Goal: Task Accomplishment & Management: Use online tool/utility

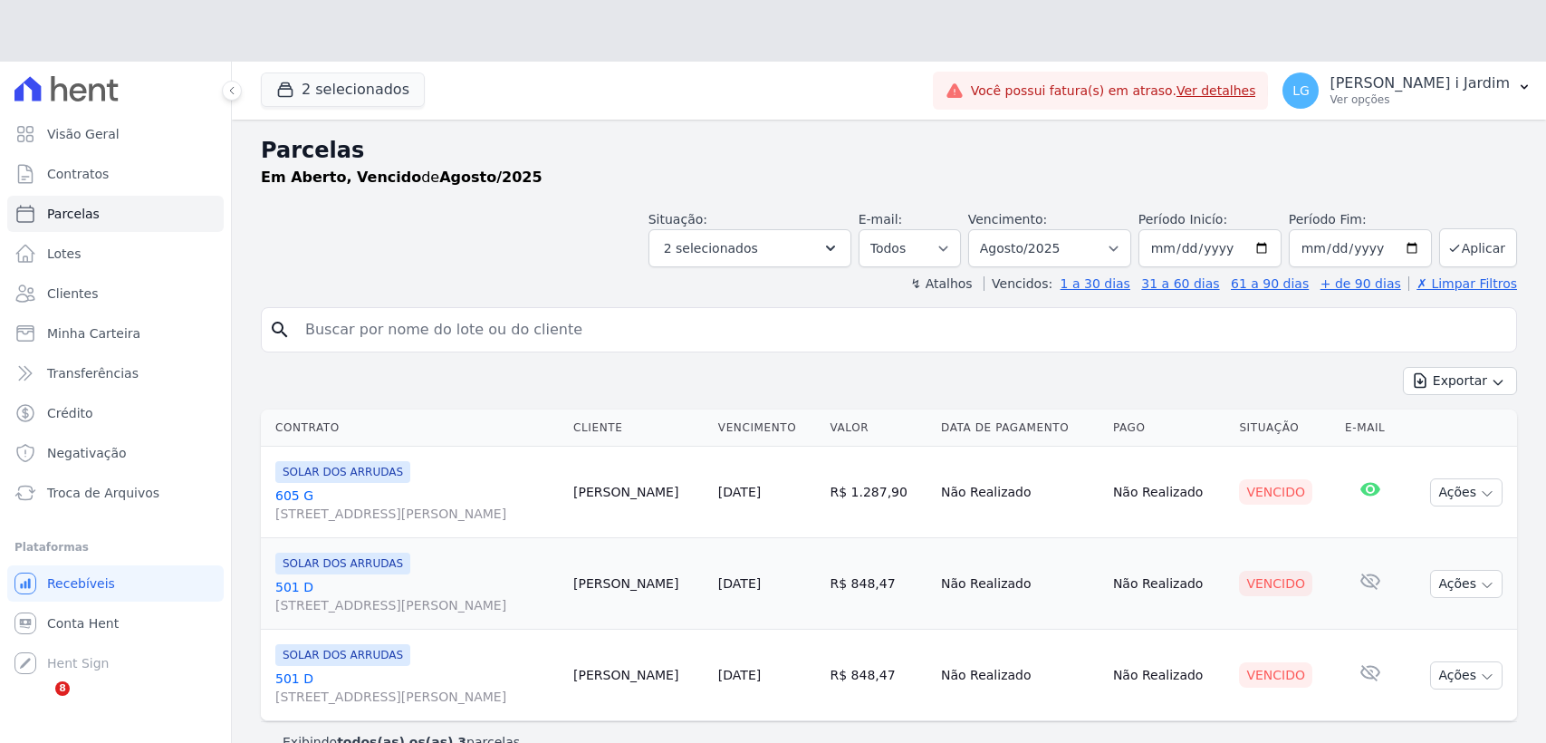
select select
click at [517, 268] on header "Parcelas Em Aberto, Vencido de Agosto/2025 Situação: Agendado Em Aberto Pago Pr…" at bounding box center [889, 213] width 1256 height 159
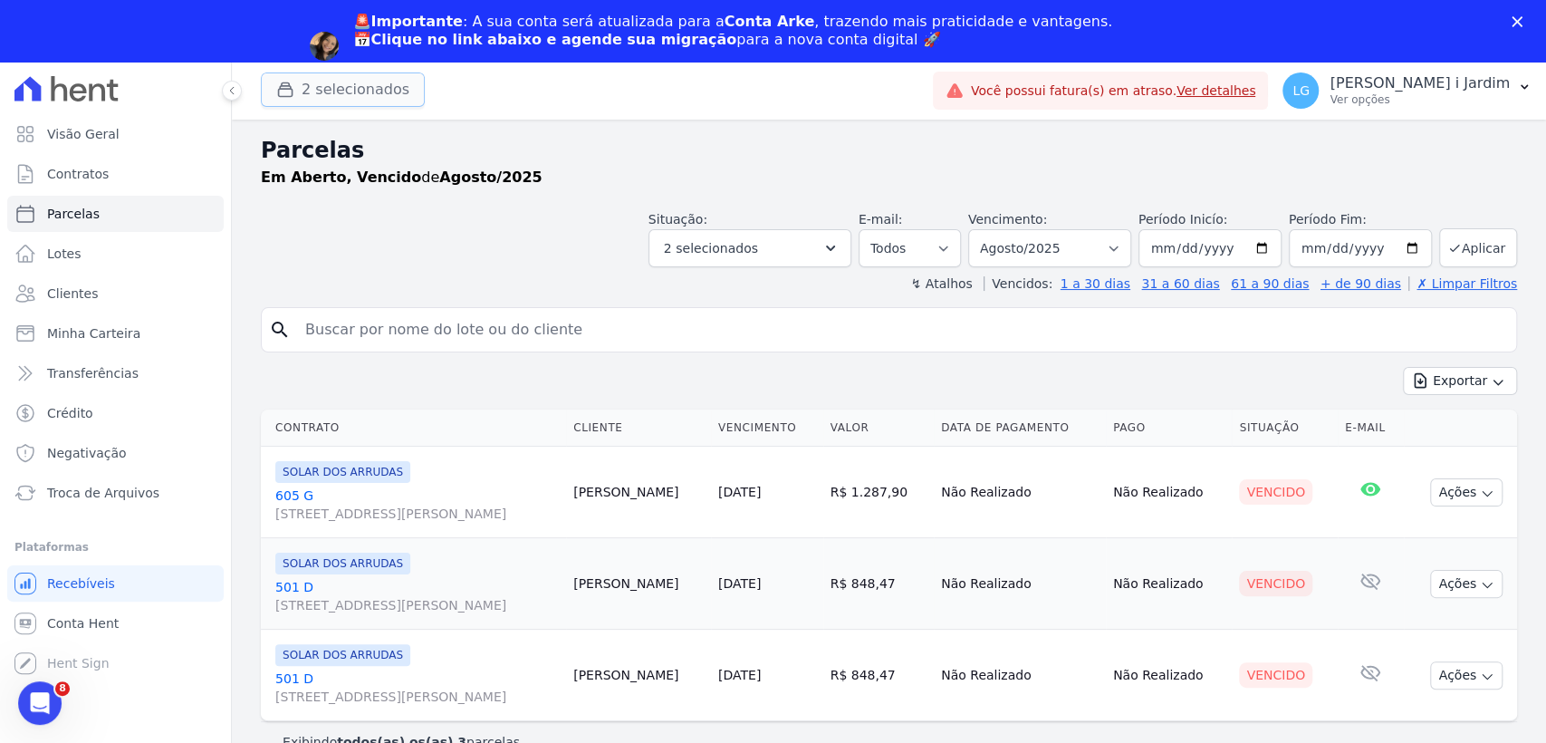
click at [381, 106] on button "2 selecionados" at bounding box center [343, 89] width 164 height 34
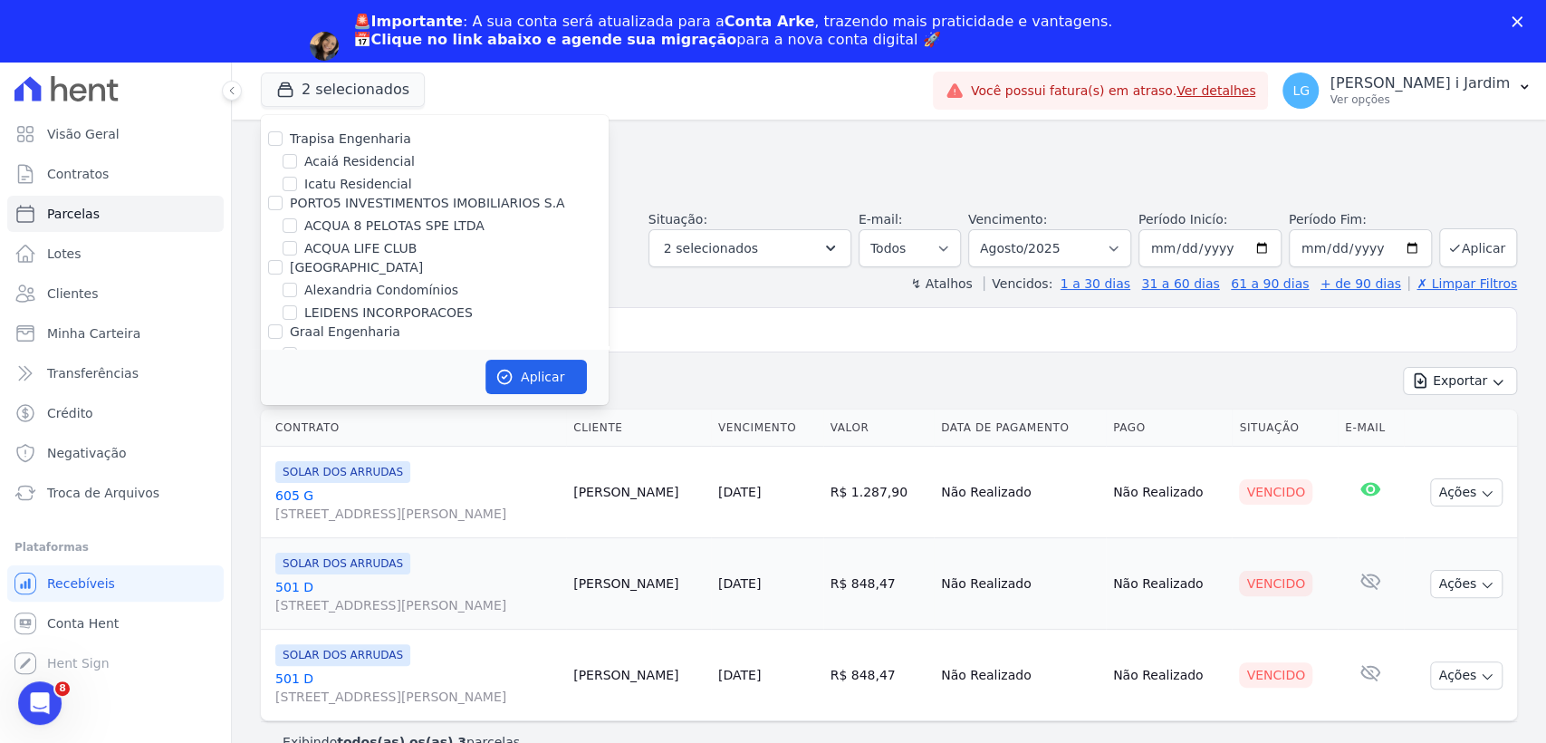
click at [348, 138] on label "Trapisa Engenharia" at bounding box center [350, 138] width 121 height 14
click at [283, 138] on input "Trapisa Engenharia" at bounding box center [275, 138] width 14 height 14
checkbox input "true"
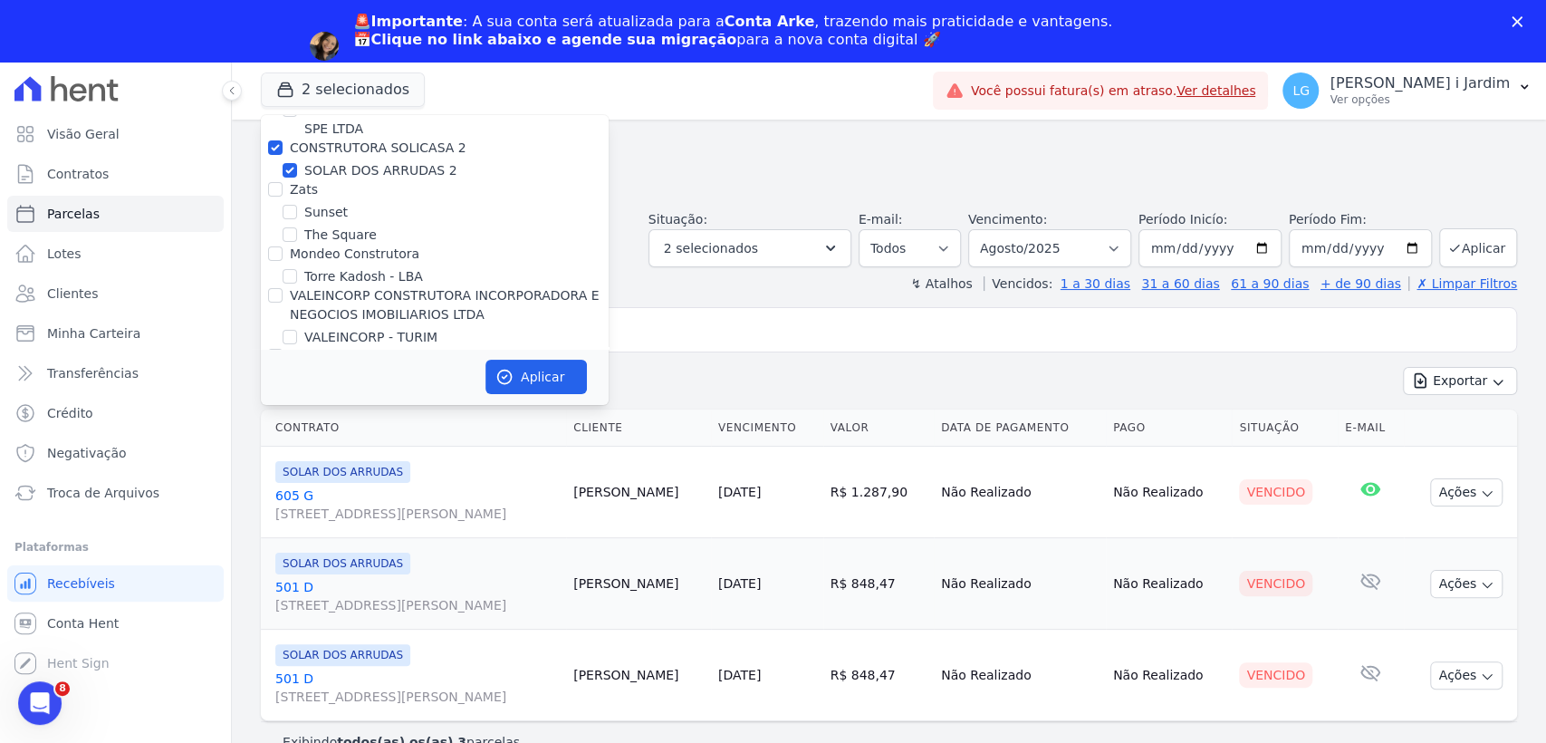
scroll to position [4398, 0]
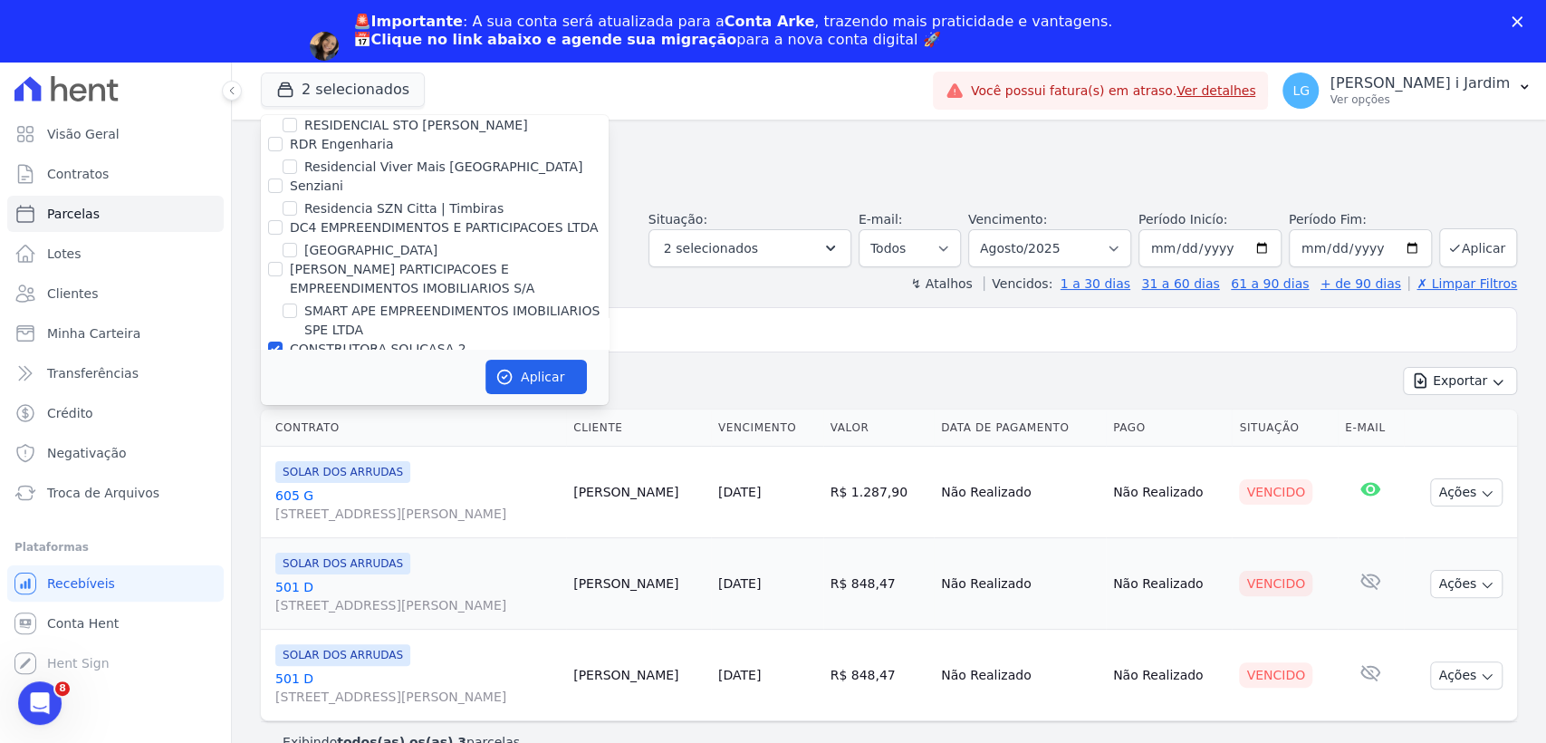
click at [339, 341] on label "CONSTRUTORA SOLICASA 2" at bounding box center [378, 348] width 177 height 14
click at [283, 341] on input "CONSTRUTORA SOLICASA 2" at bounding box center [275, 348] width 14 height 14
checkbox input "false"
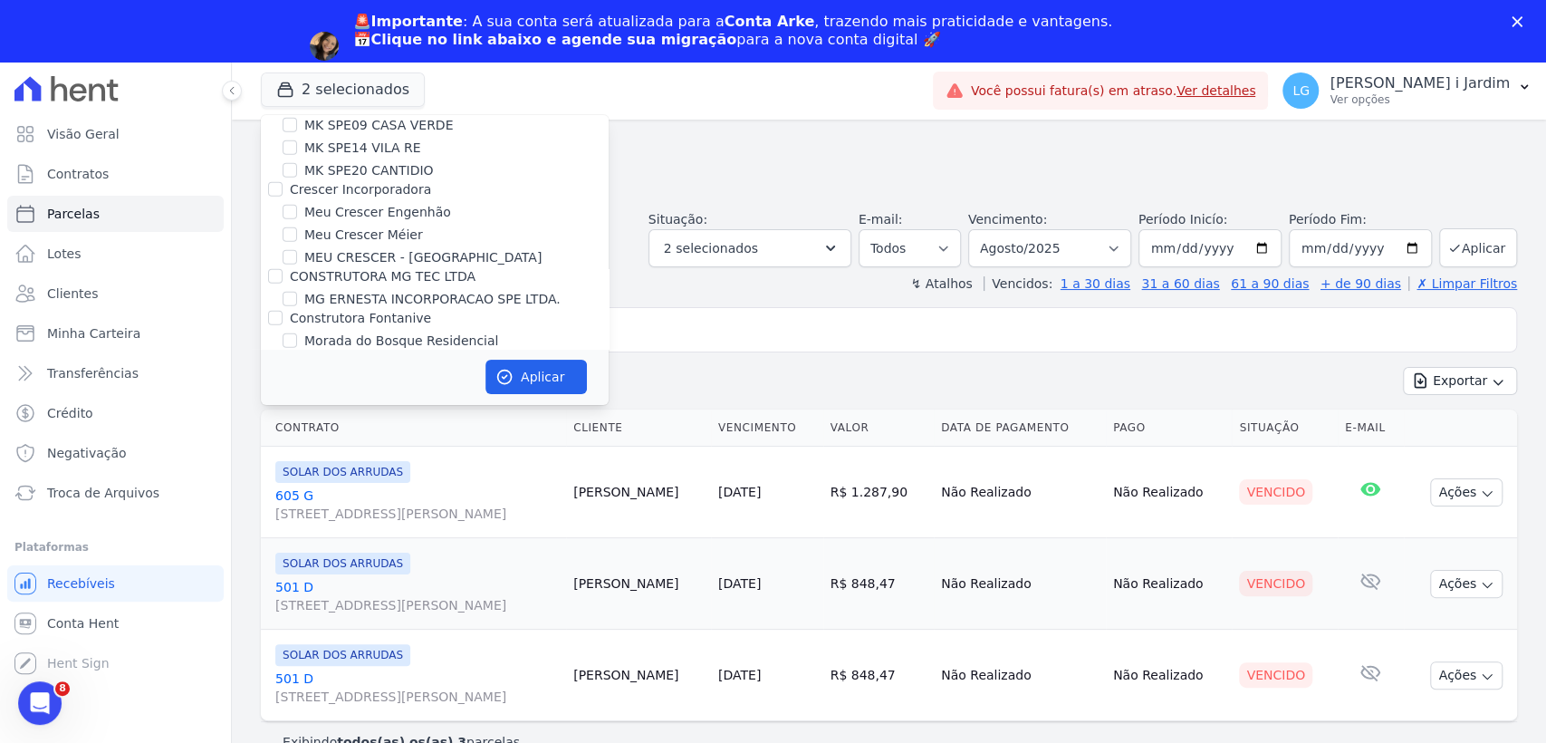
scroll to position [3292, 0]
click at [1111, 235] on select "Filtrar por período ──────── Todos os meses Abril/2022 Maio/2022 Junho/2022 Jul…" at bounding box center [1049, 248] width 163 height 38
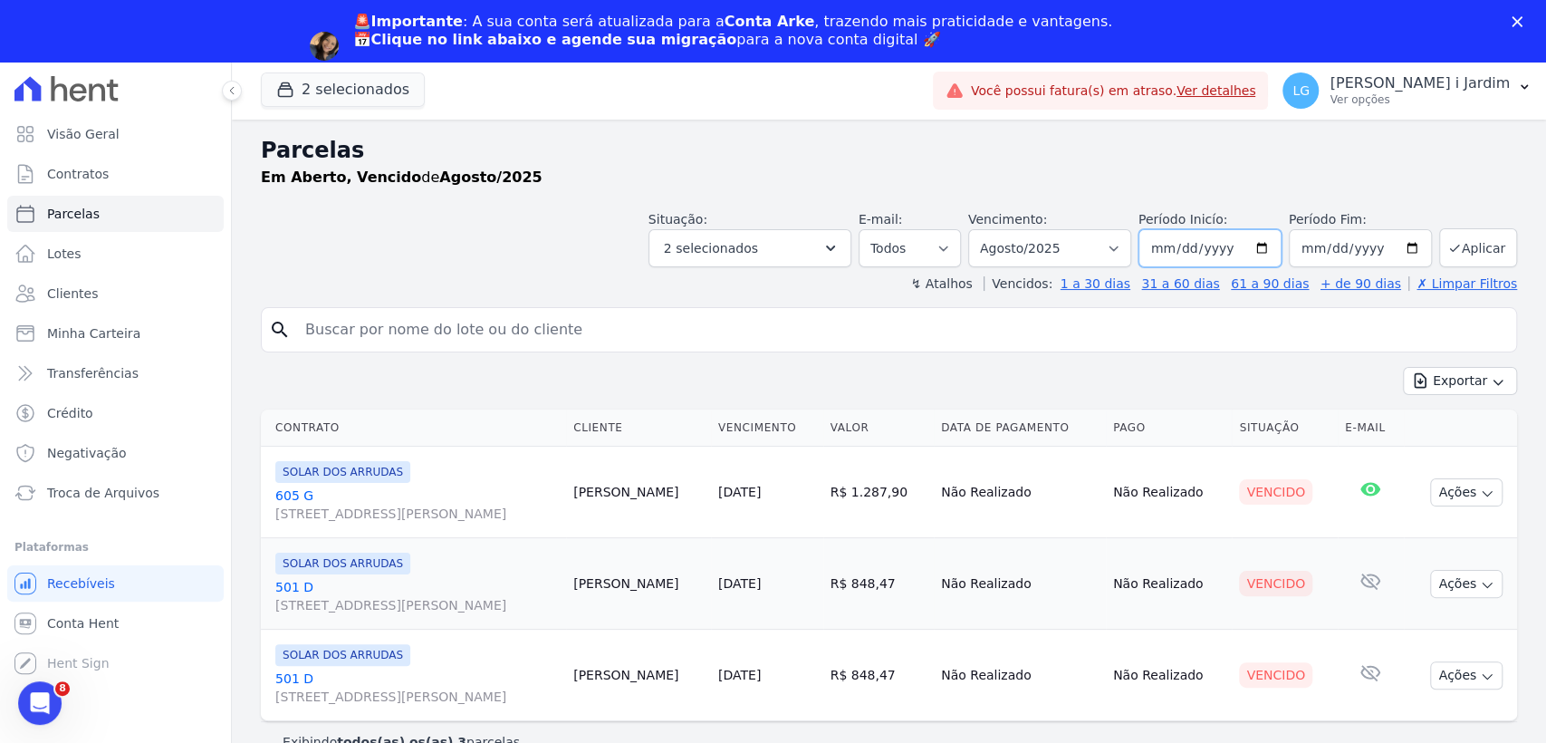
click at [1274, 255] on input "2025-08-01" at bounding box center [1210, 248] width 143 height 38
type input "[DATE]"
click at [1414, 248] on input "2025-08-31" at bounding box center [1360, 248] width 143 height 38
type input "[DATE]"
click at [1049, 249] on select "Filtrar por período ──────── Todos os meses Abril/2022 Maio/2022 Junho/2022 Jul…" at bounding box center [1049, 248] width 163 height 38
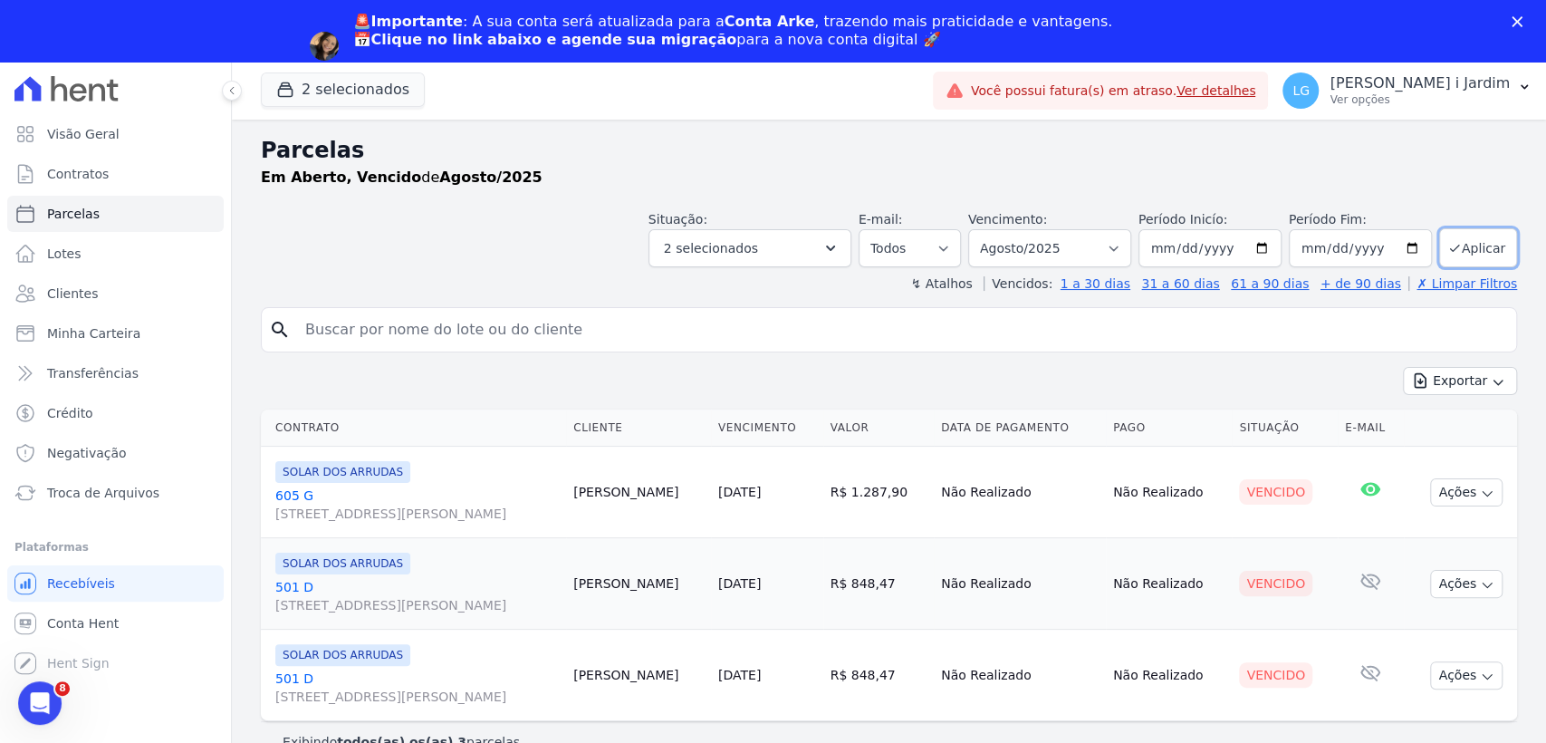
click at [1026, 121] on div "Parcelas Em Aberto, Vencido de Agosto/2025 Situação: Agendado Em Aberto Pago Pr…" at bounding box center [889, 462] width 1314 height 685
click at [1111, 247] on select "Filtrar por período ──────── Todos os meses Abril/2022 Maio/2022 Junho/2022 Jul…" at bounding box center [1049, 248] width 163 height 38
click at [746, 296] on div "Parcelas Em Aberto, Vencido de Agosto/2025 Situação: Agendado Em Aberto Pago Pr…" at bounding box center [889, 462] width 1314 height 685
click at [1468, 249] on button "Aplicar" at bounding box center [1478, 247] width 78 height 39
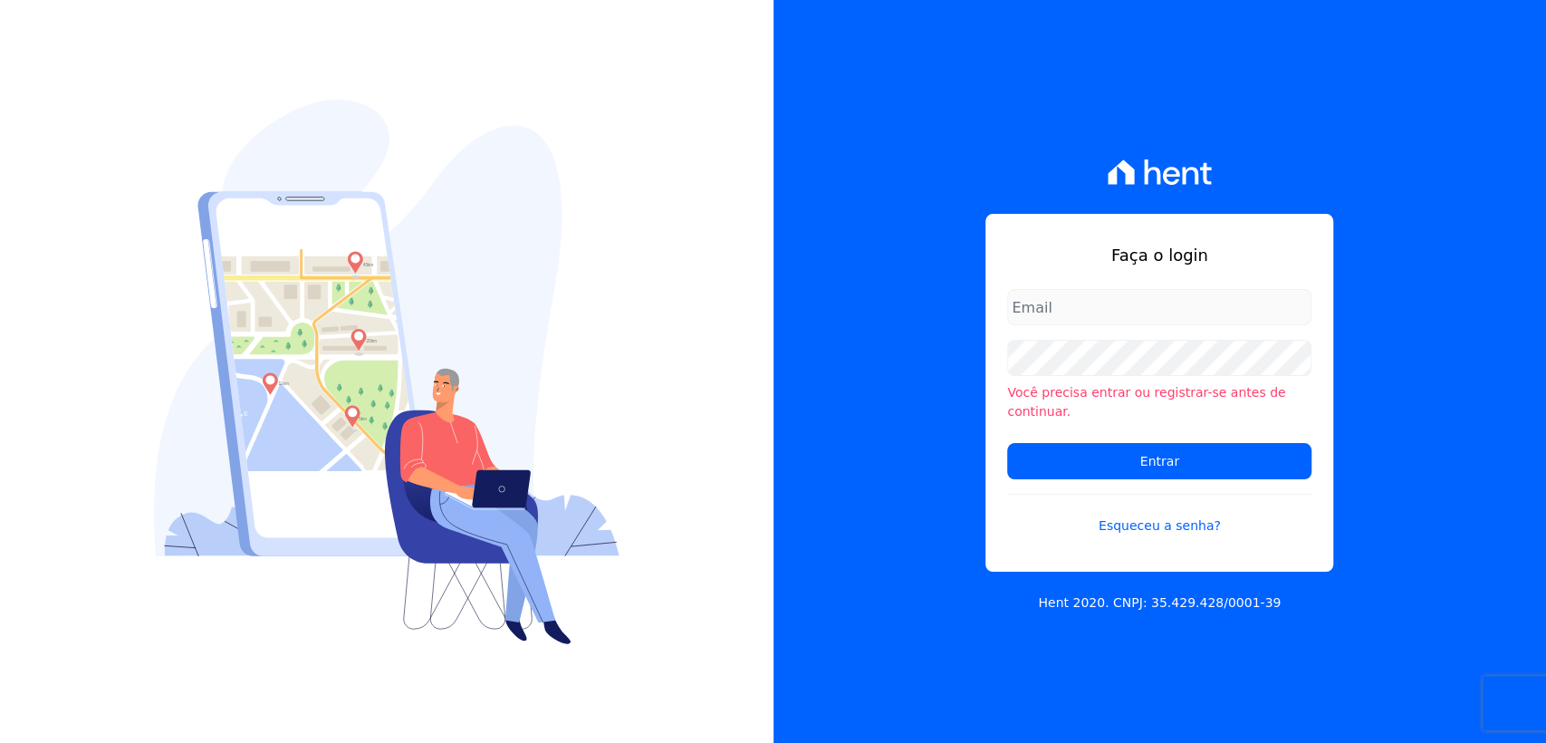
click at [1101, 314] on input "email" at bounding box center [1159, 307] width 304 height 36
type input "l.jardim@lbacapital.com.br"
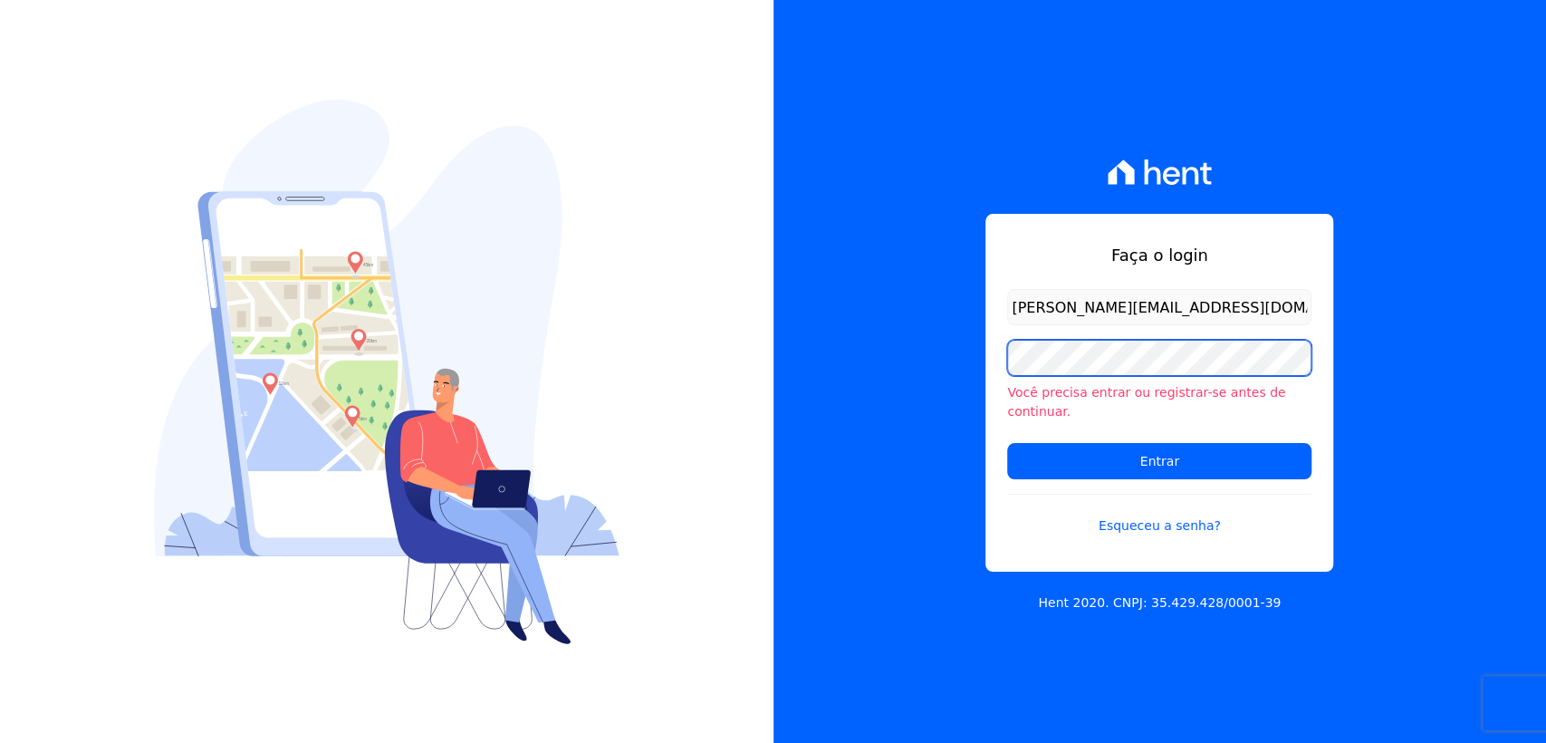
click at [1007, 443] on input "Entrar" at bounding box center [1159, 461] width 304 height 36
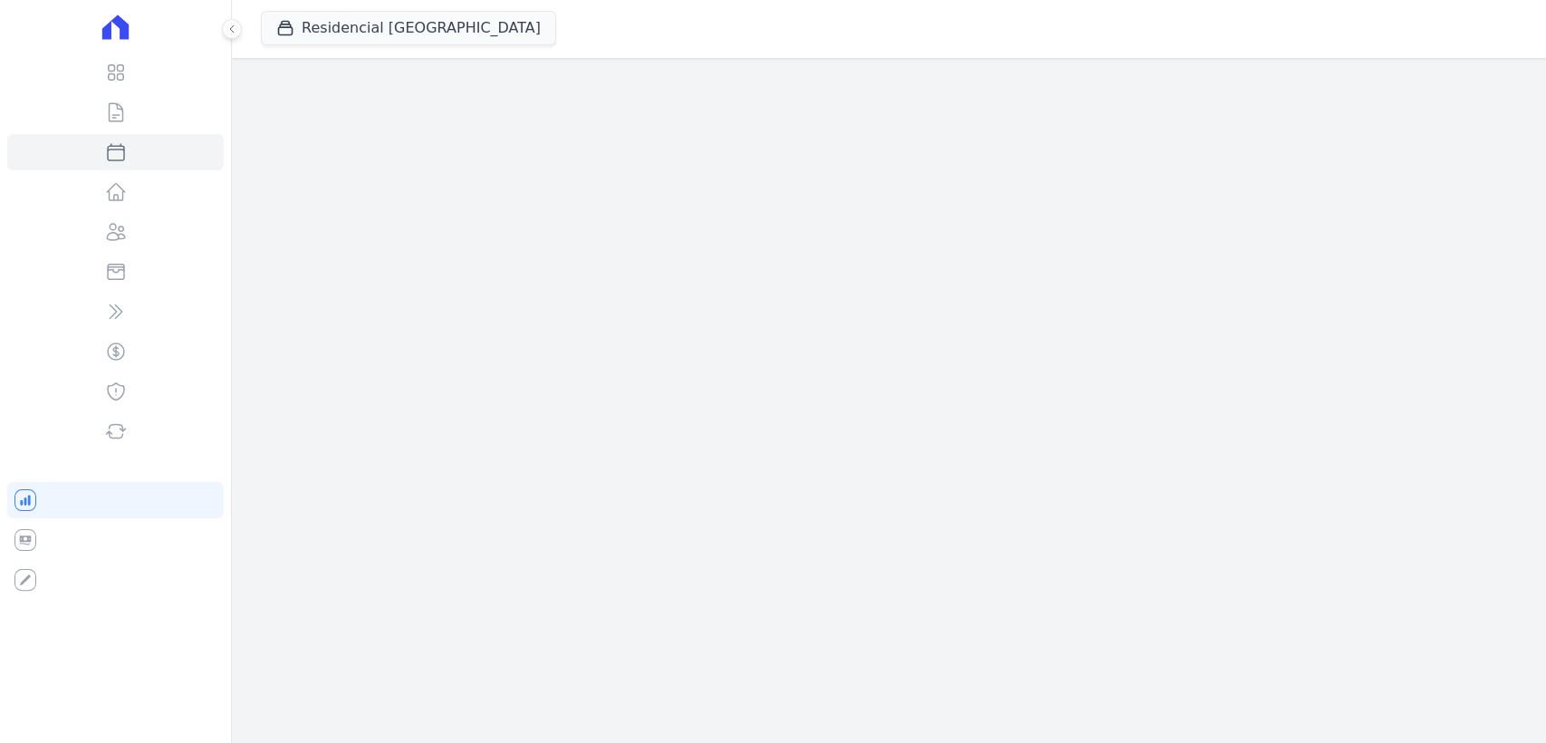
select select
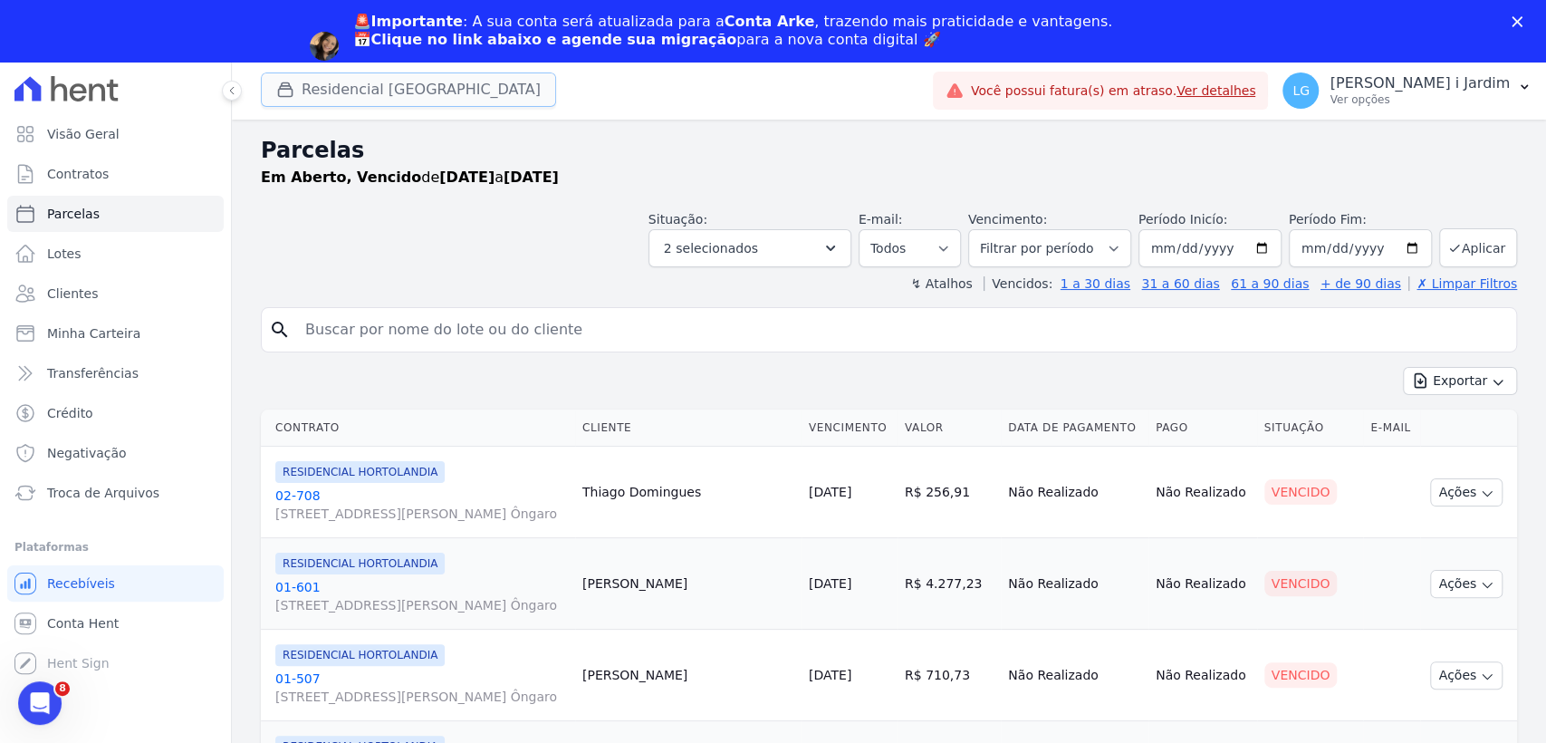
click at [393, 100] on button "Residencial Hortolandia" at bounding box center [408, 89] width 295 height 34
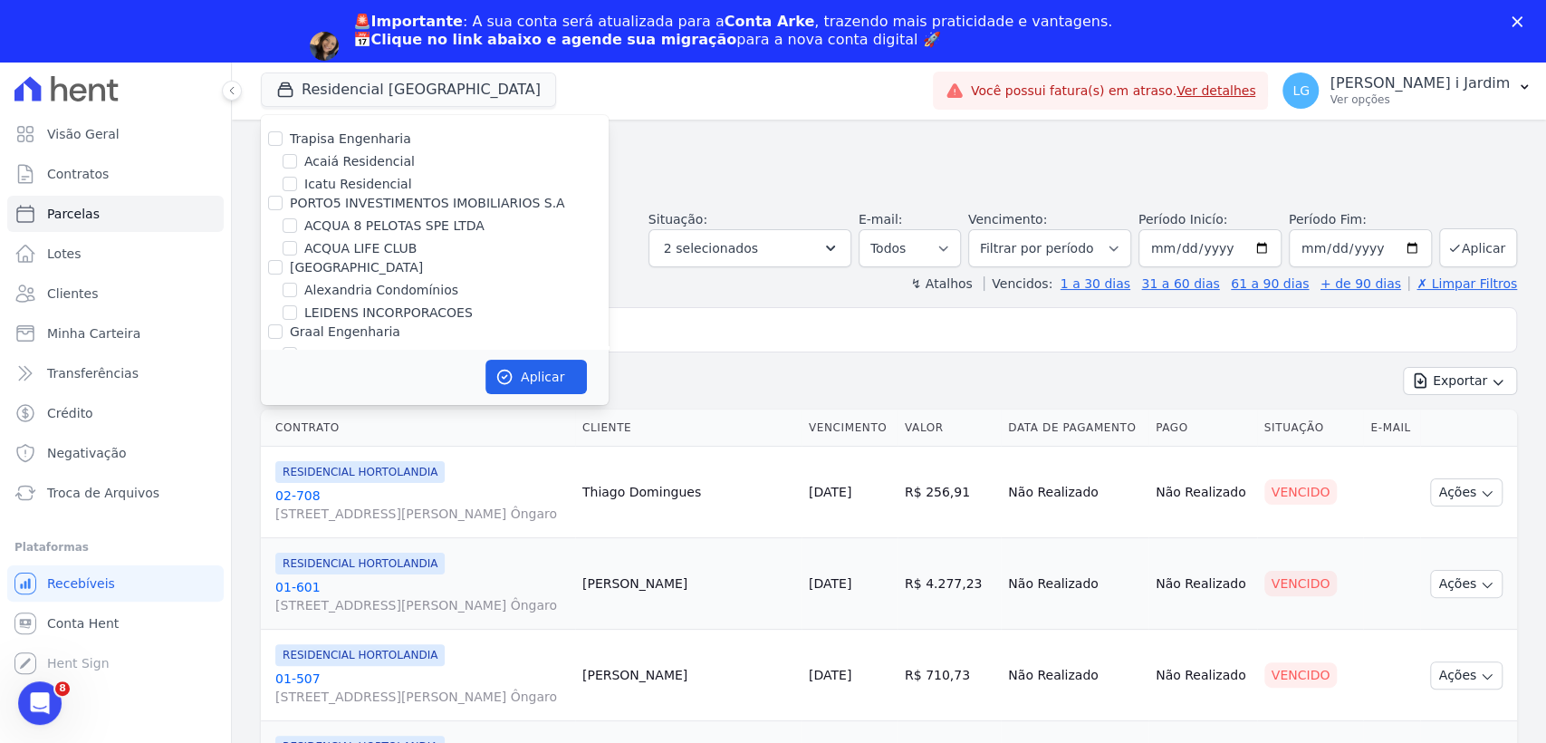
click at [345, 139] on label "Trapisa Engenharia" at bounding box center [350, 138] width 121 height 14
click at [283, 139] on input "Trapisa Engenharia" at bounding box center [275, 138] width 14 height 14
checkbox input "true"
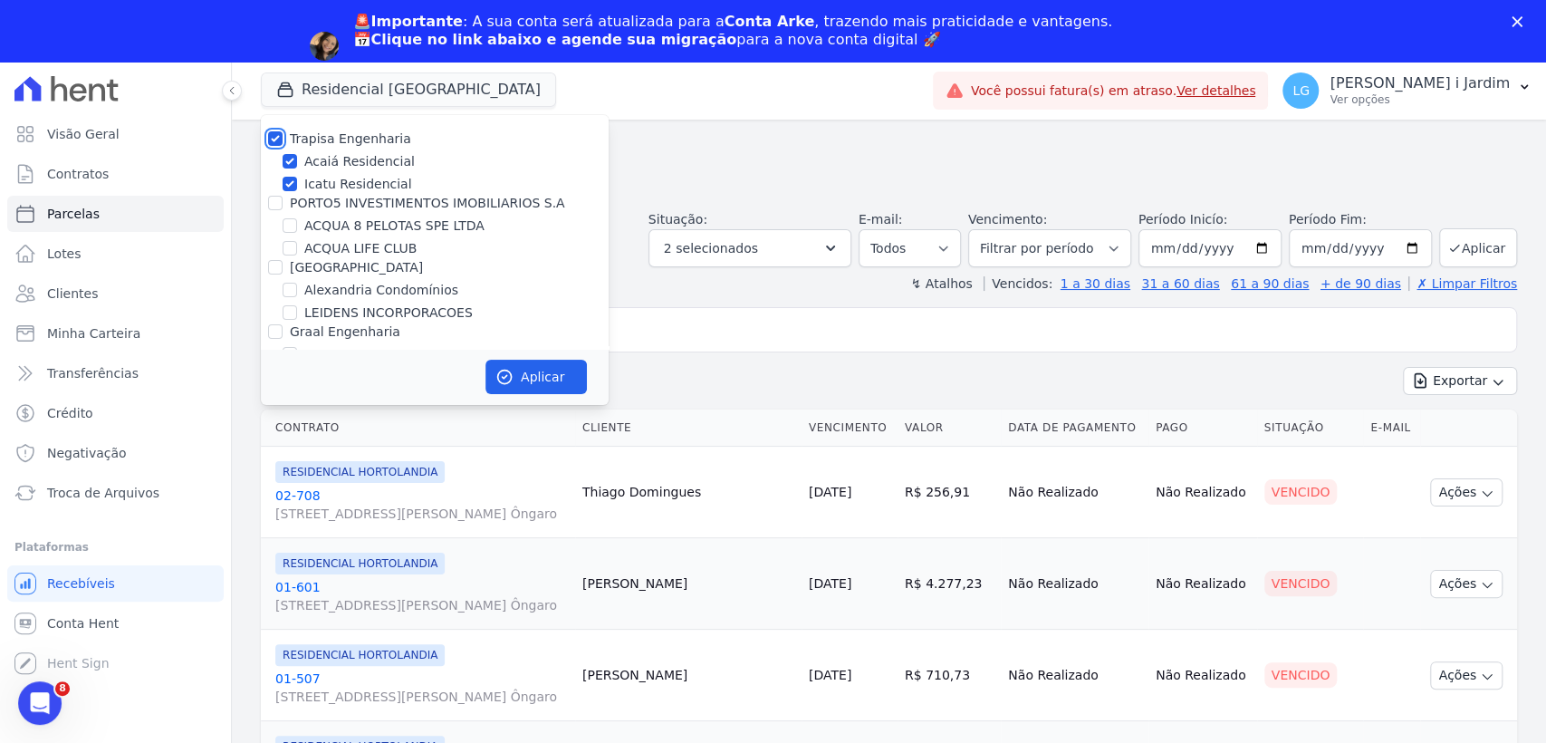
checkbox input "true"
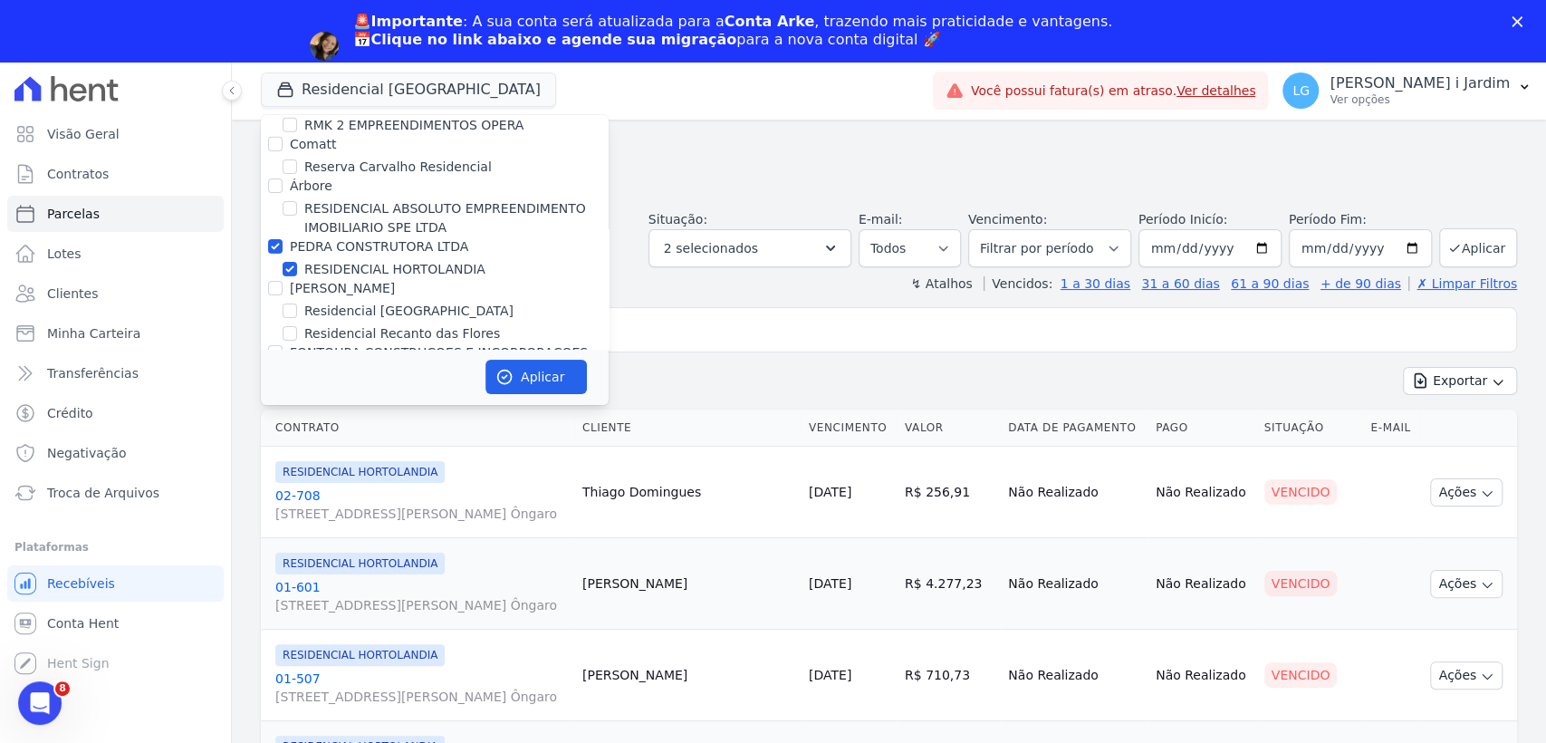
scroll to position [4025, 0]
click at [357, 241] on label "PEDRA CONSTRUTORA LTDA" at bounding box center [379, 248] width 178 height 14
click at [283, 241] on input "PEDRA CONSTRUTORA LTDA" at bounding box center [275, 248] width 14 height 14
checkbox input "false"
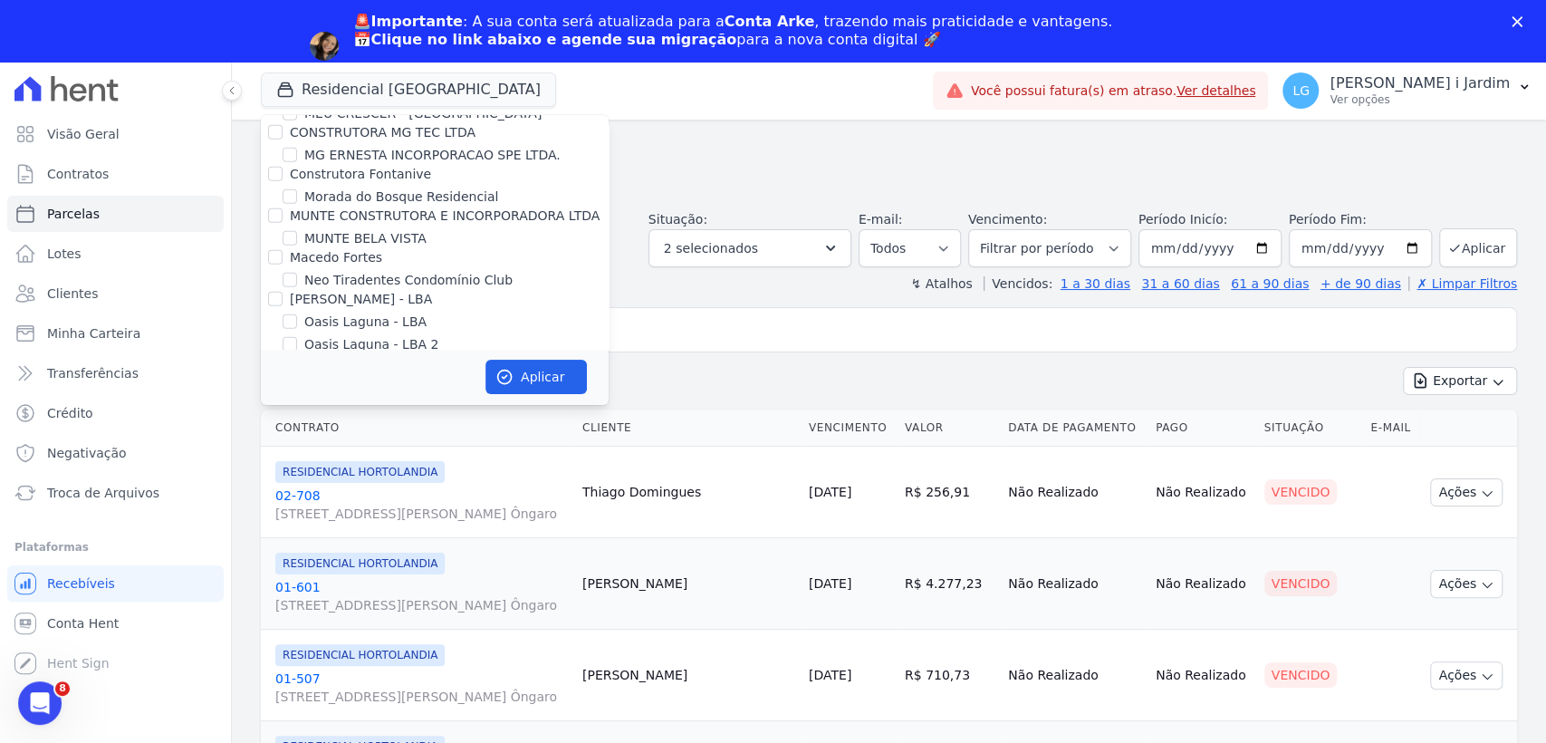
scroll to position [3421, 0]
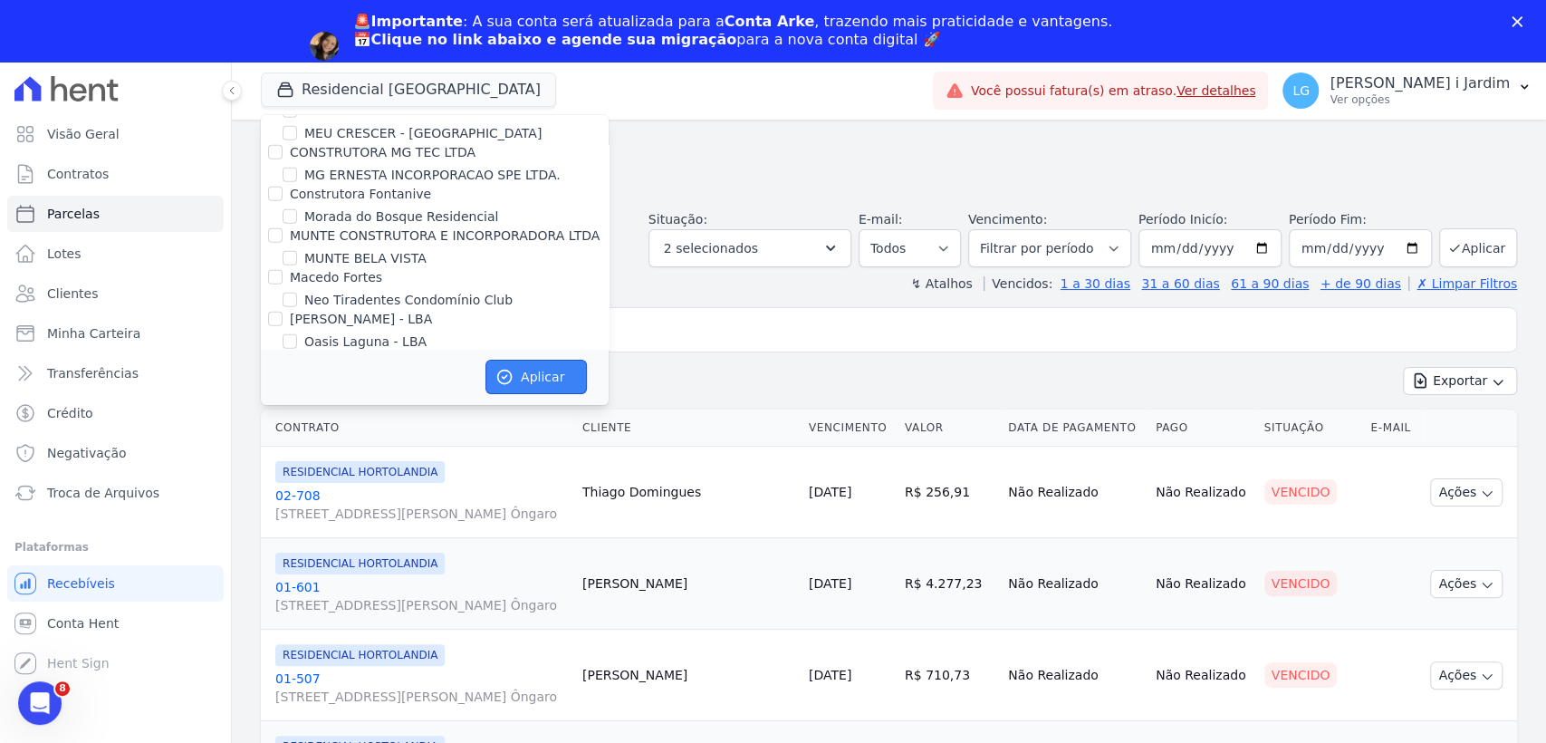
click at [550, 370] on button "Aplicar" at bounding box center [535, 377] width 101 height 34
select select
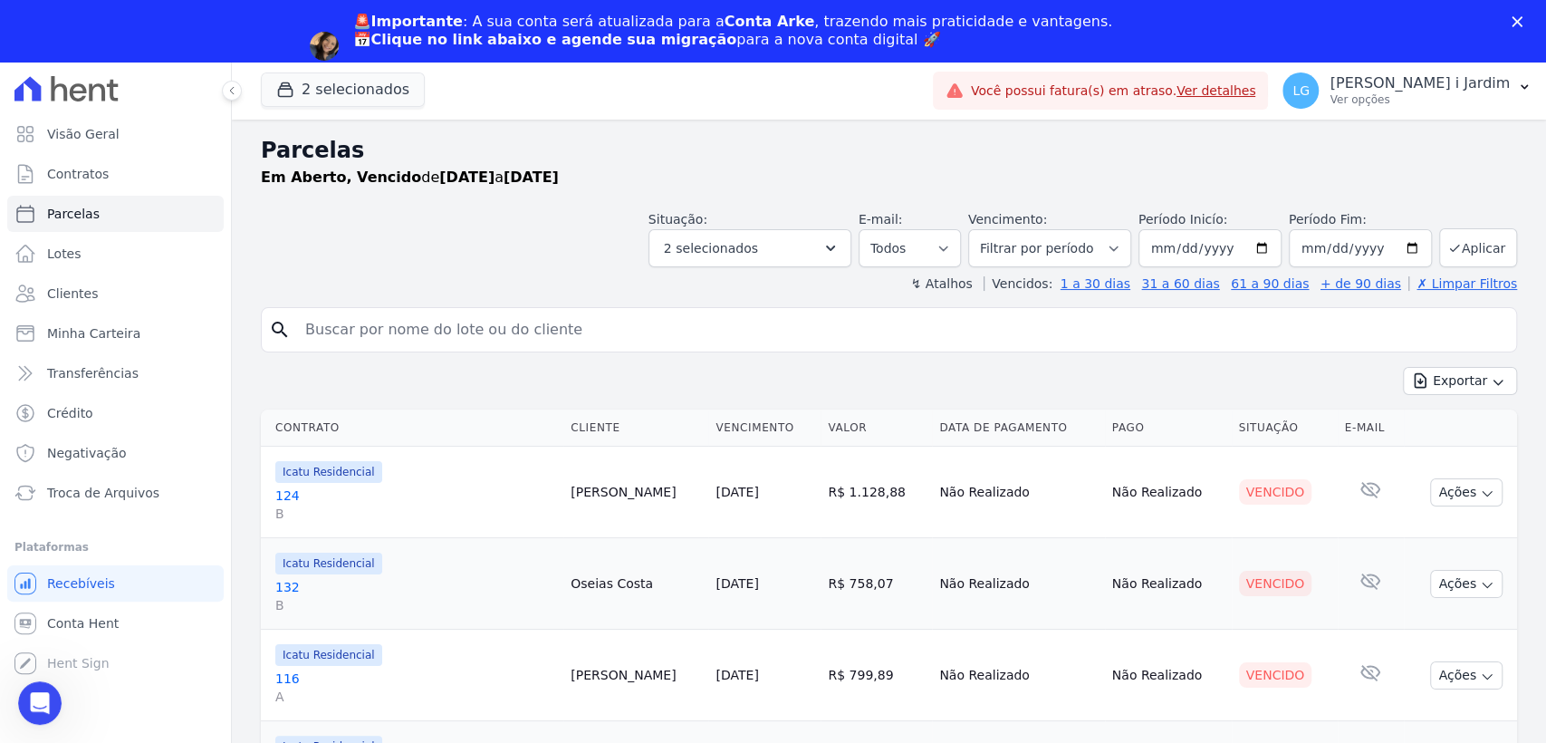
scroll to position [0, 0]
click at [1253, 245] on input "[DATE]" at bounding box center [1210, 248] width 143 height 38
click at [1317, 201] on div "Parcelas Em Aberto, Vencido de 01/06/2025 a 31/07/2025" at bounding box center [889, 168] width 1256 height 69
click at [1484, 255] on button "Aplicar" at bounding box center [1478, 247] width 78 height 39
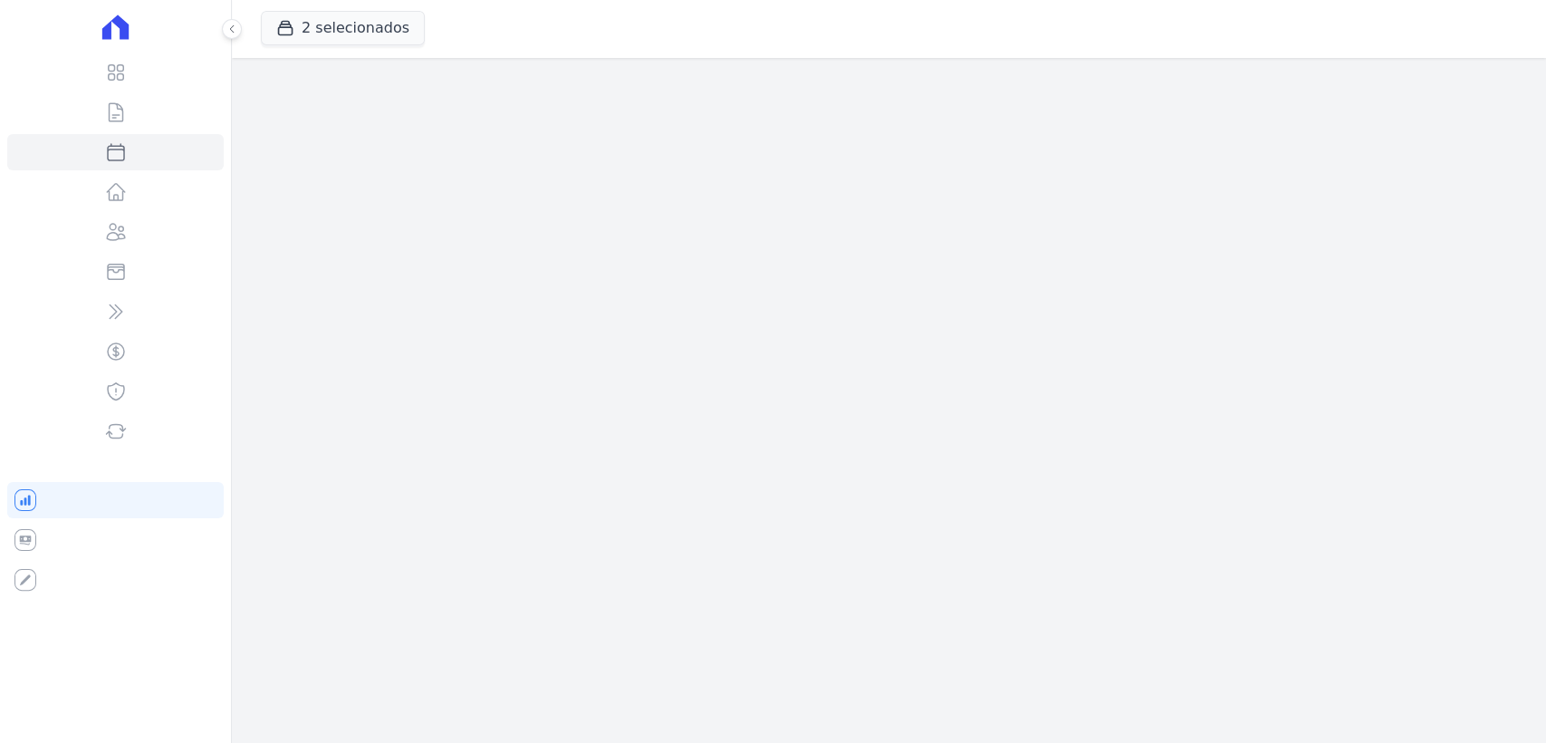
select select
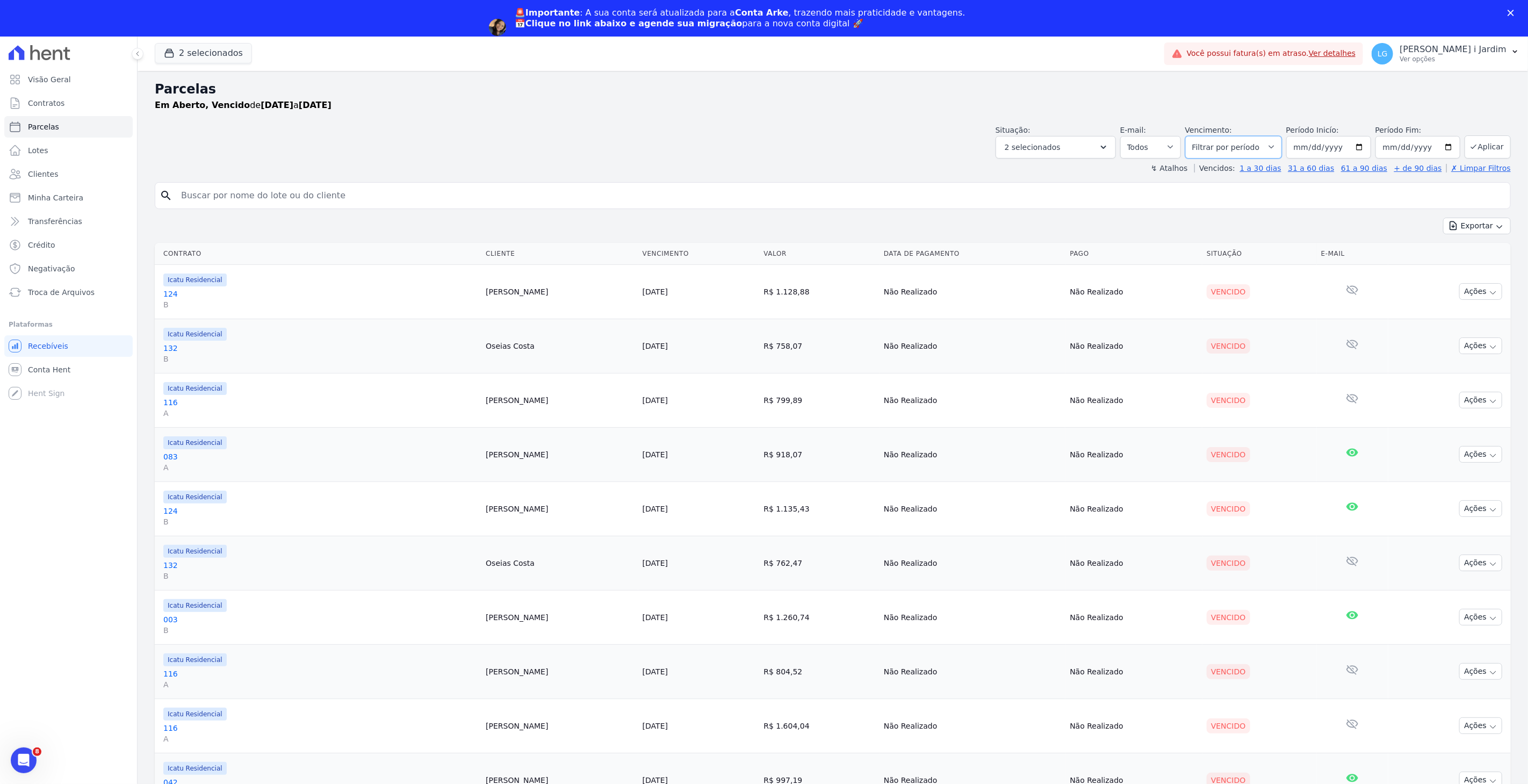
click at [916, 148] on select "Filtrar por período ──────── Todos os meses Fevereiro/2024 Março/2024 Abril/202…" at bounding box center [1233, 147] width 97 height 23
select select "all"
click at [916, 136] on select "Filtrar por período ──────── Todos os meses Fevereiro/2024 Março/2024 Abril/202…" at bounding box center [1233, 147] width 97 height 23
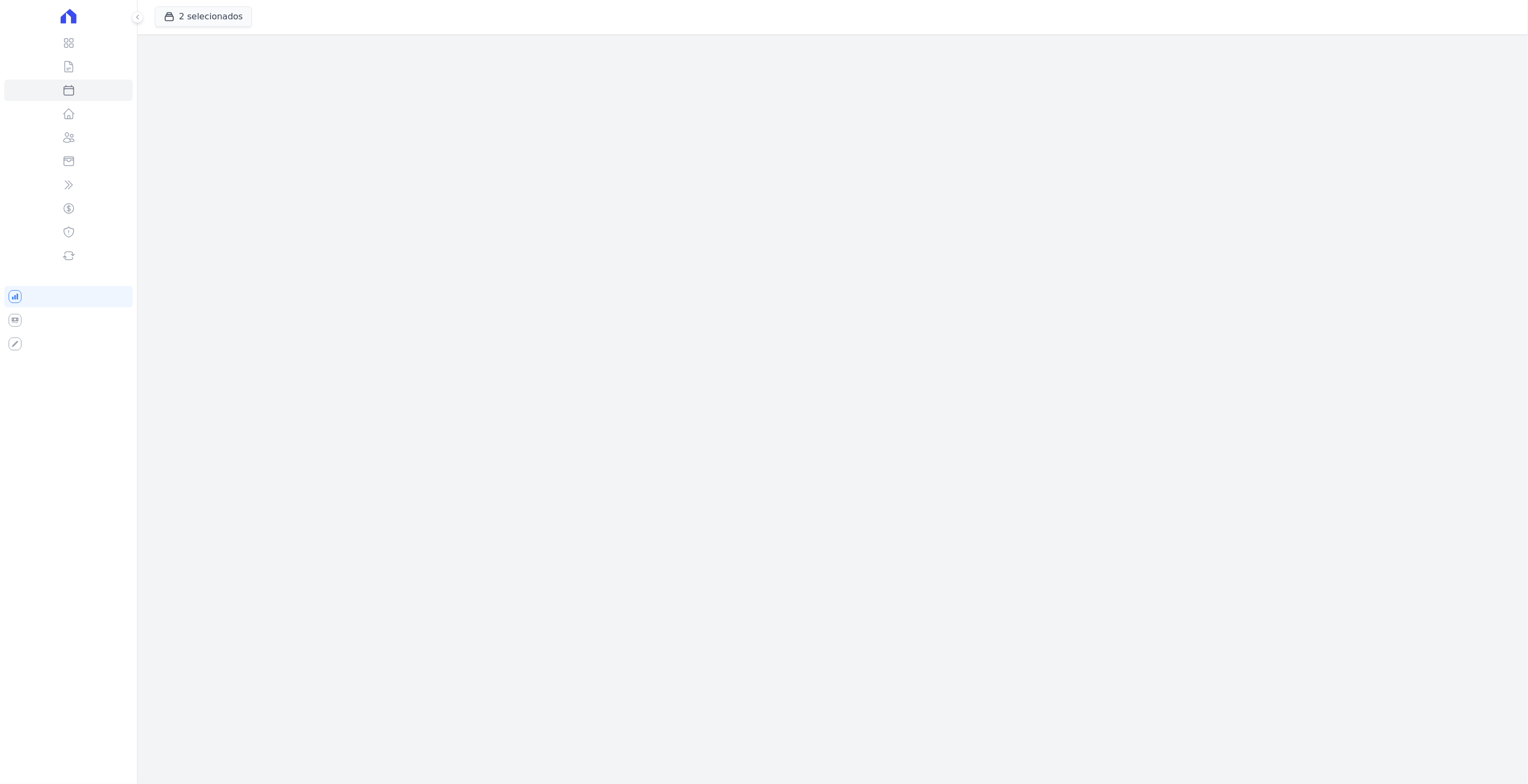
select select
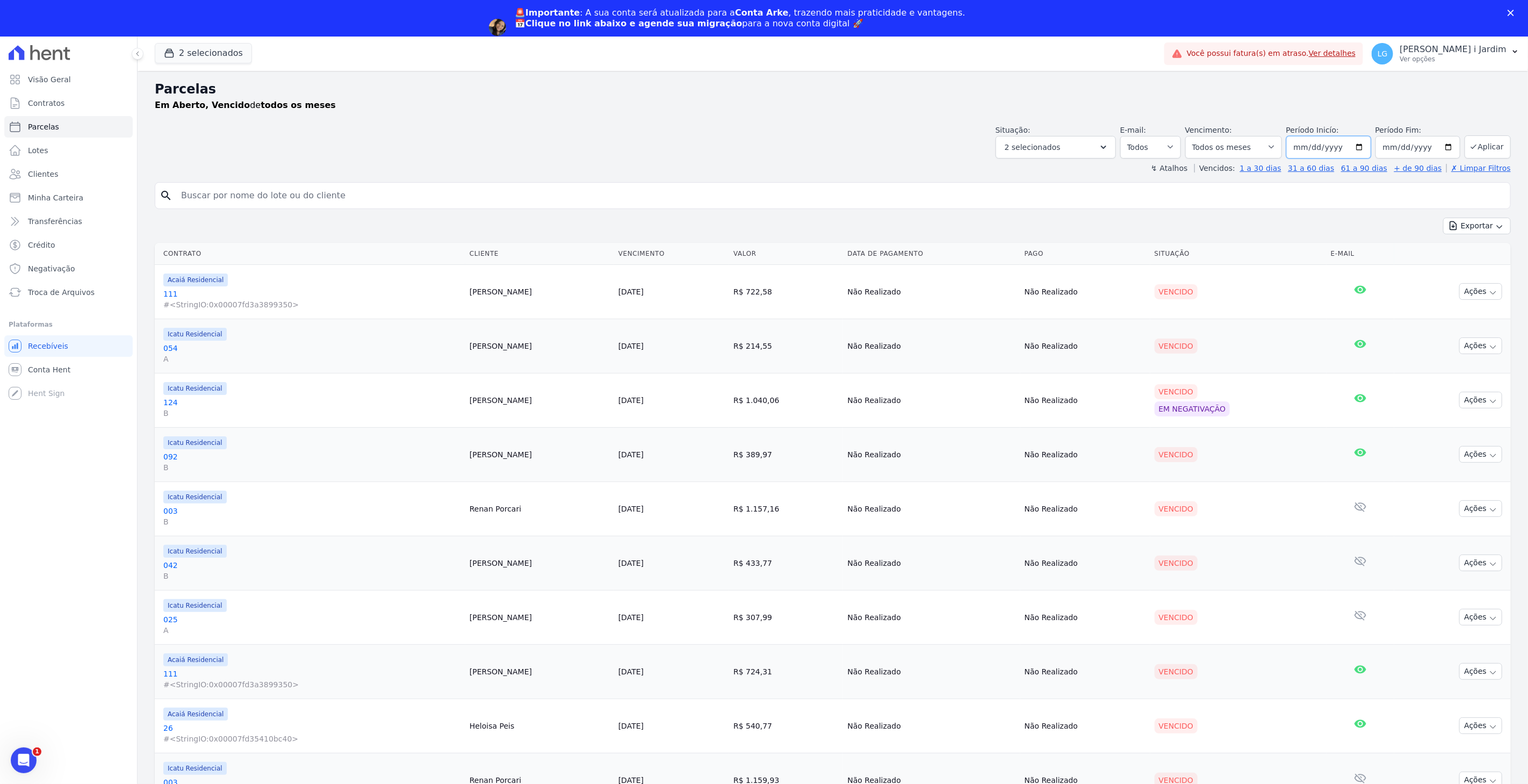
click at [1349, 144] on input "2024-01-01" at bounding box center [1328, 147] width 85 height 23
click at [1361, 145] on input "2024-01-01" at bounding box center [1328, 147] width 85 height 23
type input "[DATE]"
click at [1444, 146] on input "[DATE]" at bounding box center [1418, 147] width 85 height 23
type input "[DATE]"
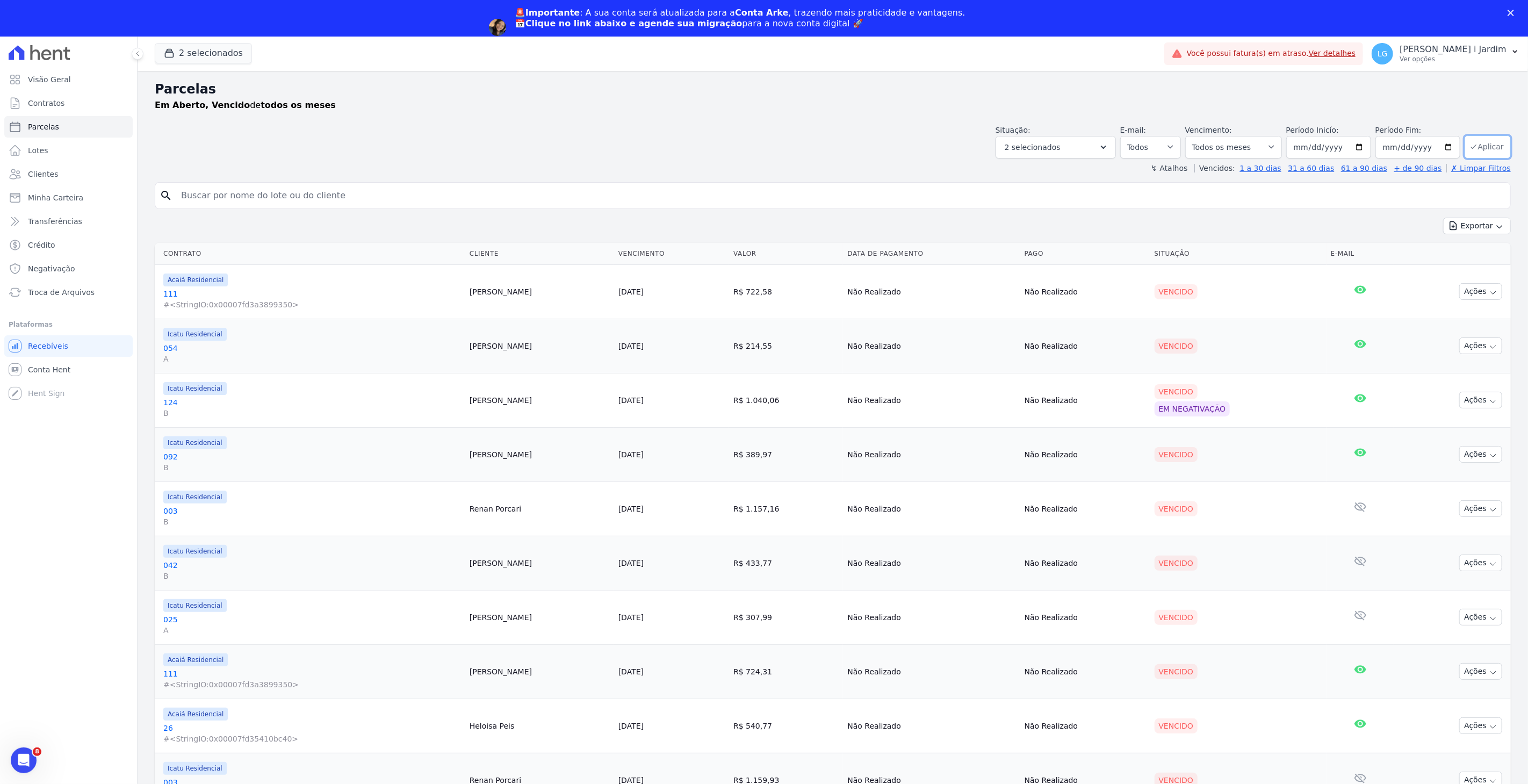
click at [1483, 148] on button "Aplicar" at bounding box center [1488, 146] width 46 height 23
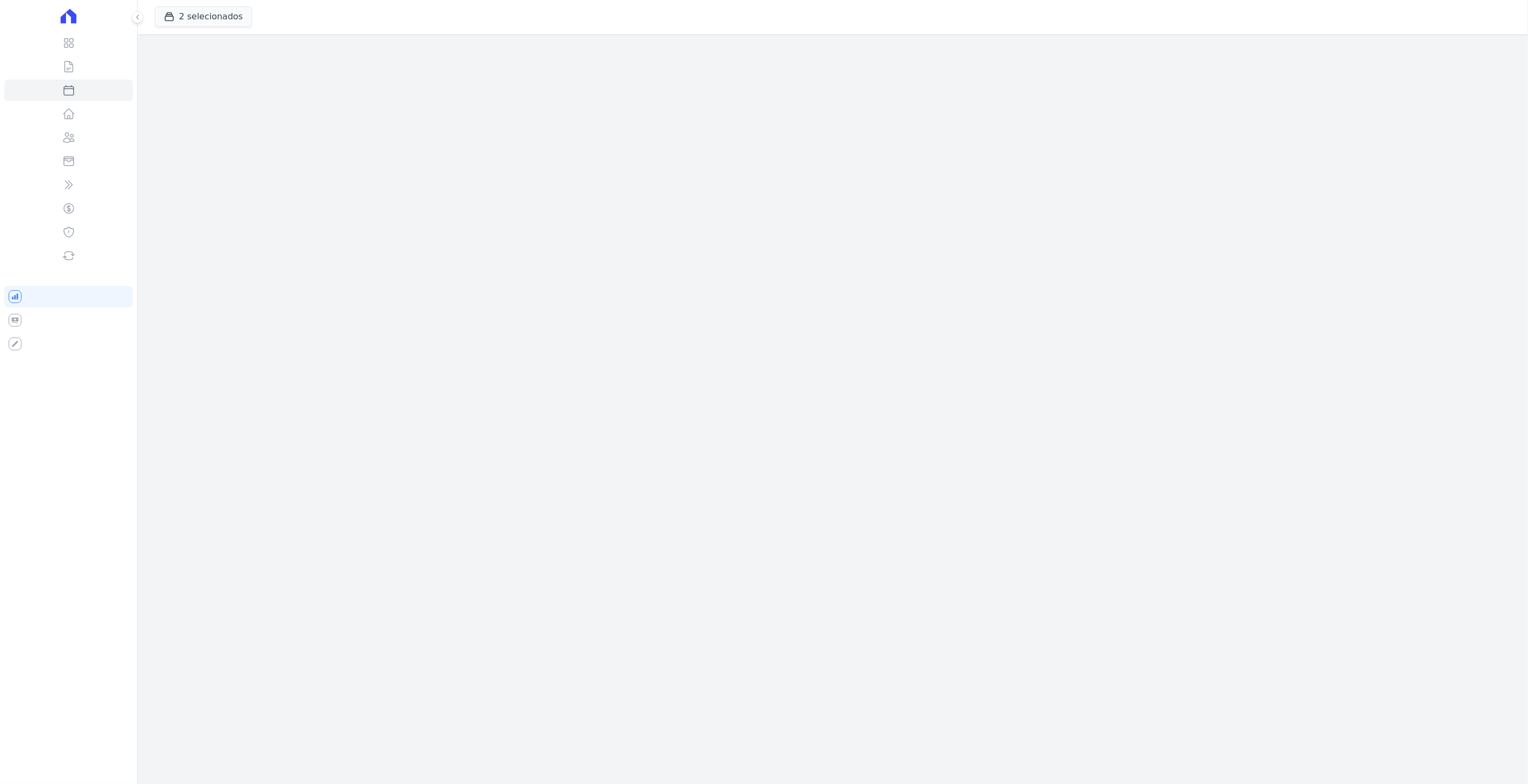
select select
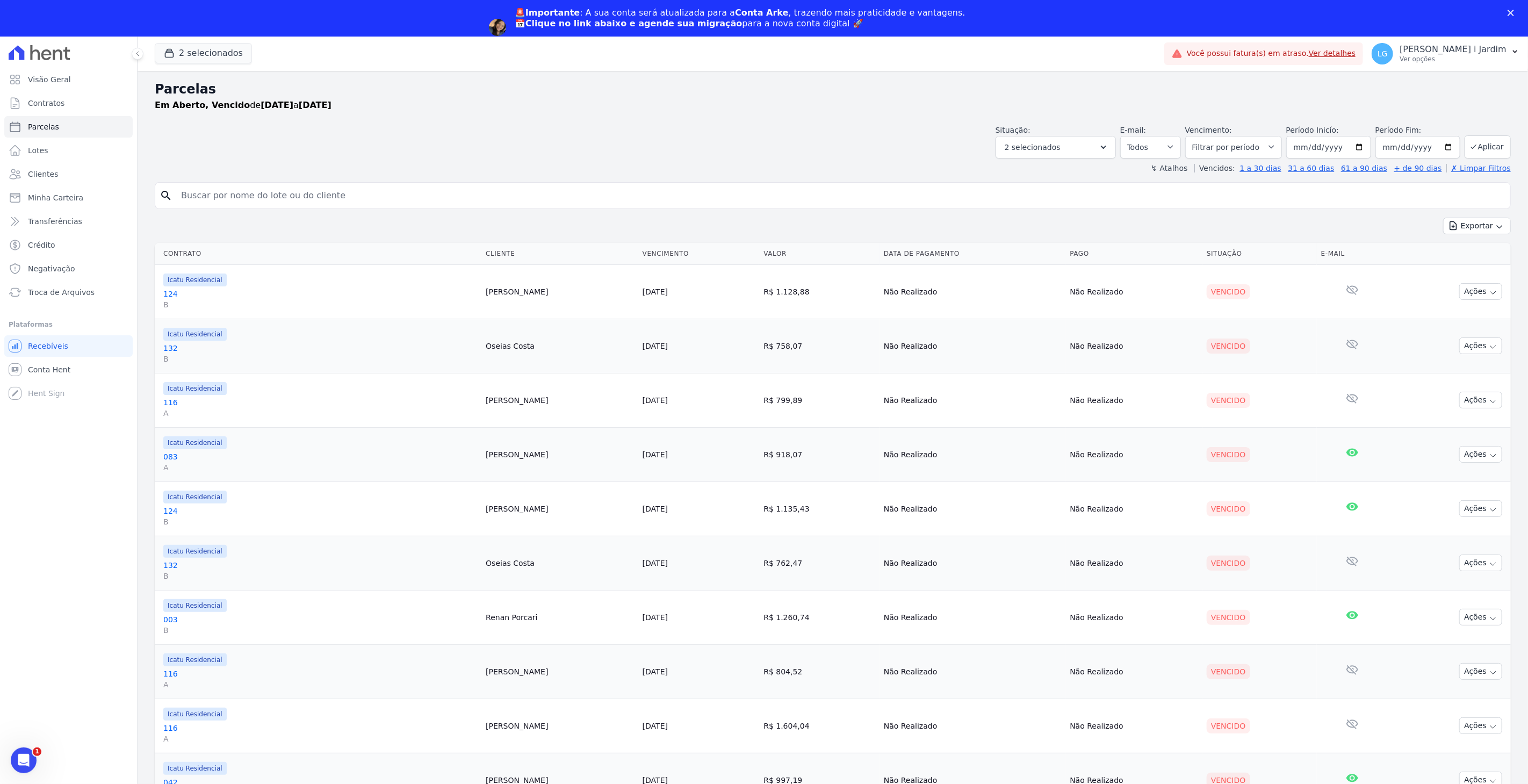
drag, startPoint x: 1077, startPoint y: 113, endPoint x: 1082, endPoint y: 131, distance: 18.7
click at [1078, 115] on div "Parcelas Em Aberto, Vencido de 01/06/2025 a 31/07/2025" at bounding box center [833, 100] width 1356 height 41
click at [1078, 148] on button "2 selecionados" at bounding box center [1055, 147] width 120 height 23
drag, startPoint x: 1023, startPoint y: 173, endPoint x: 1053, endPoint y: 211, distance: 48.4
click at [1023, 173] on div "Selecionar todos" at bounding box center [1056, 175] width 103 height 15
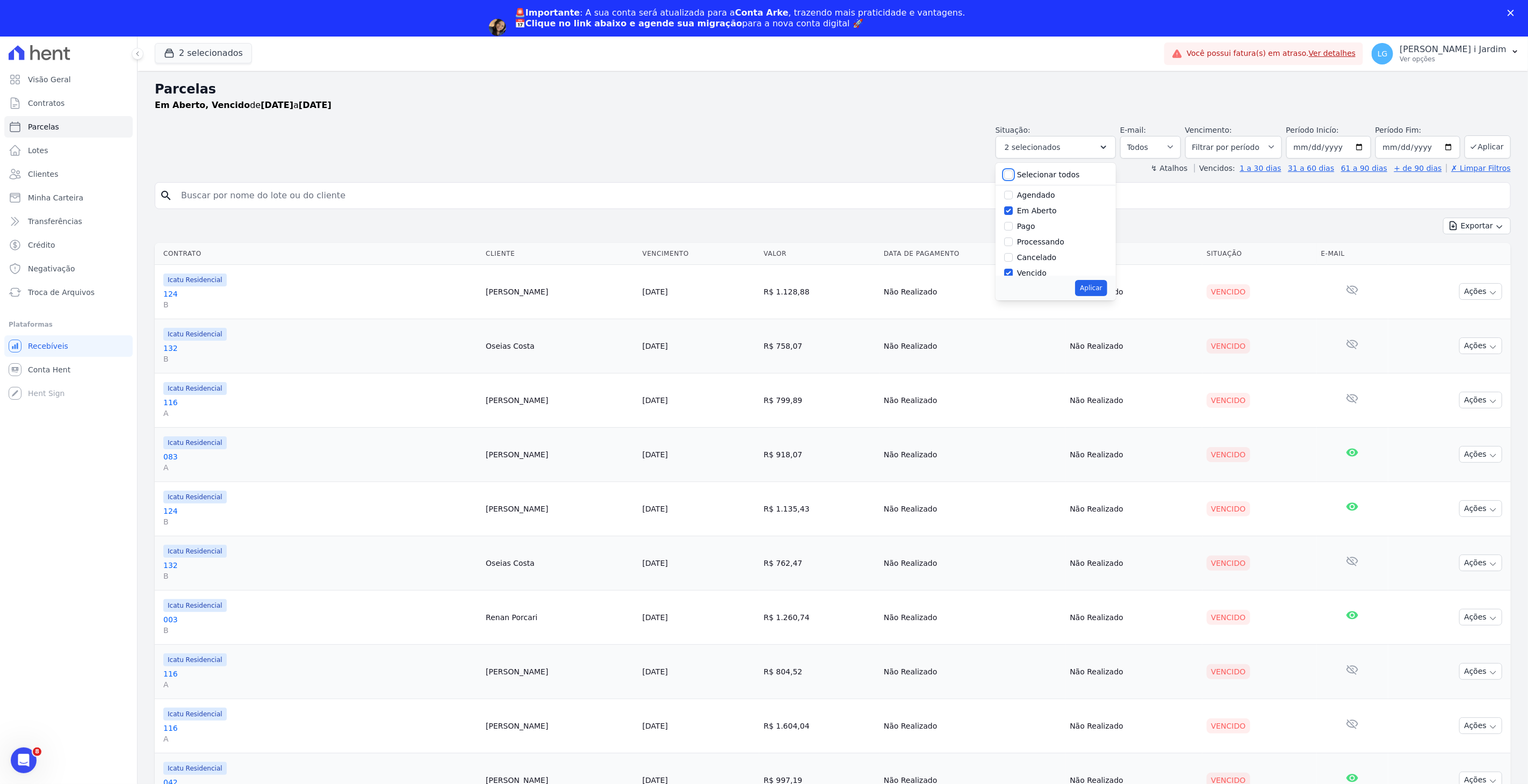
drag, startPoint x: 1017, startPoint y: 170, endPoint x: 1019, endPoint y: 176, distance: 6.3
click at [1013, 172] on input "Selecionar todos" at bounding box center [1008, 174] width 8 height 8
checkbox input "true"
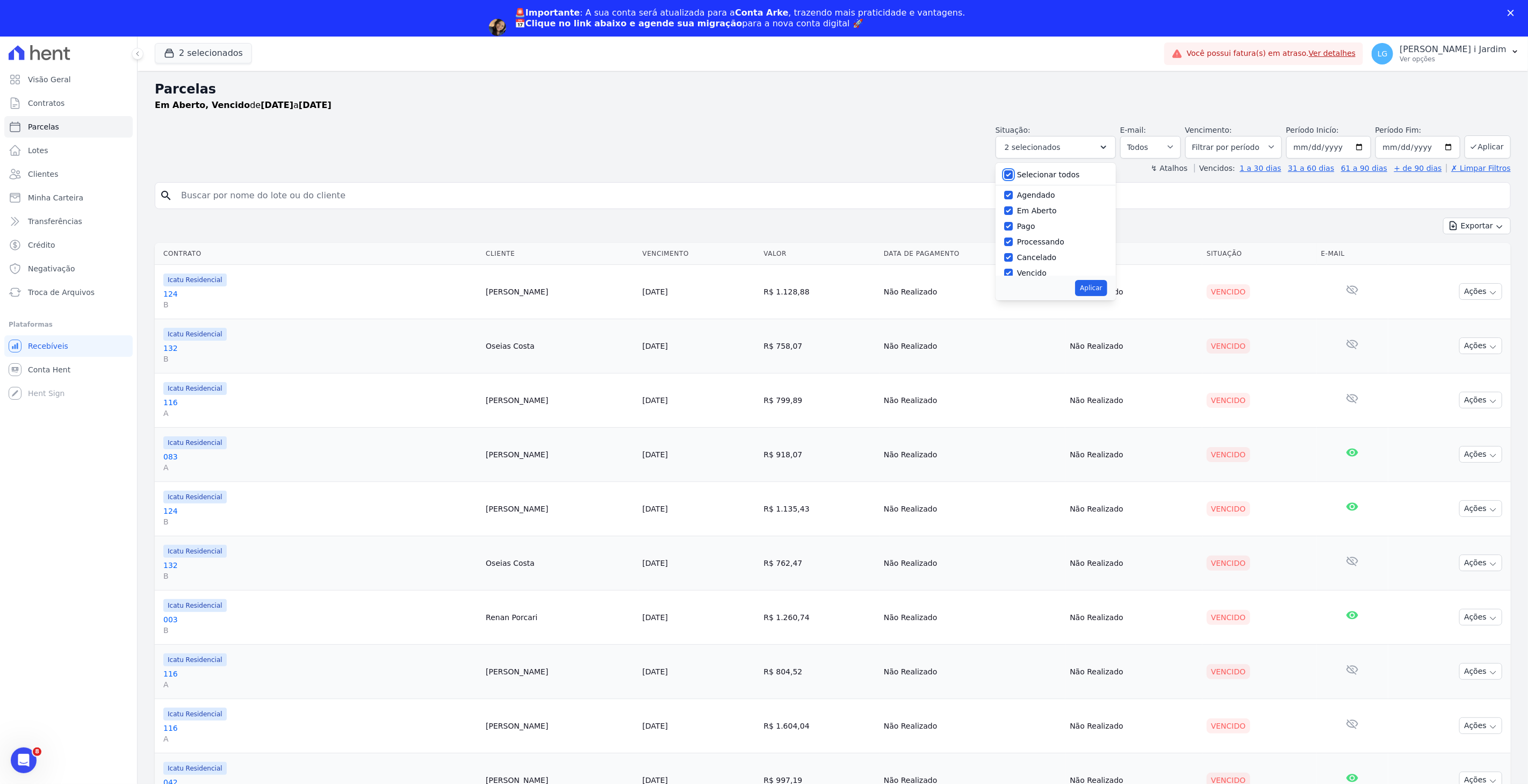
checkbox input "true"
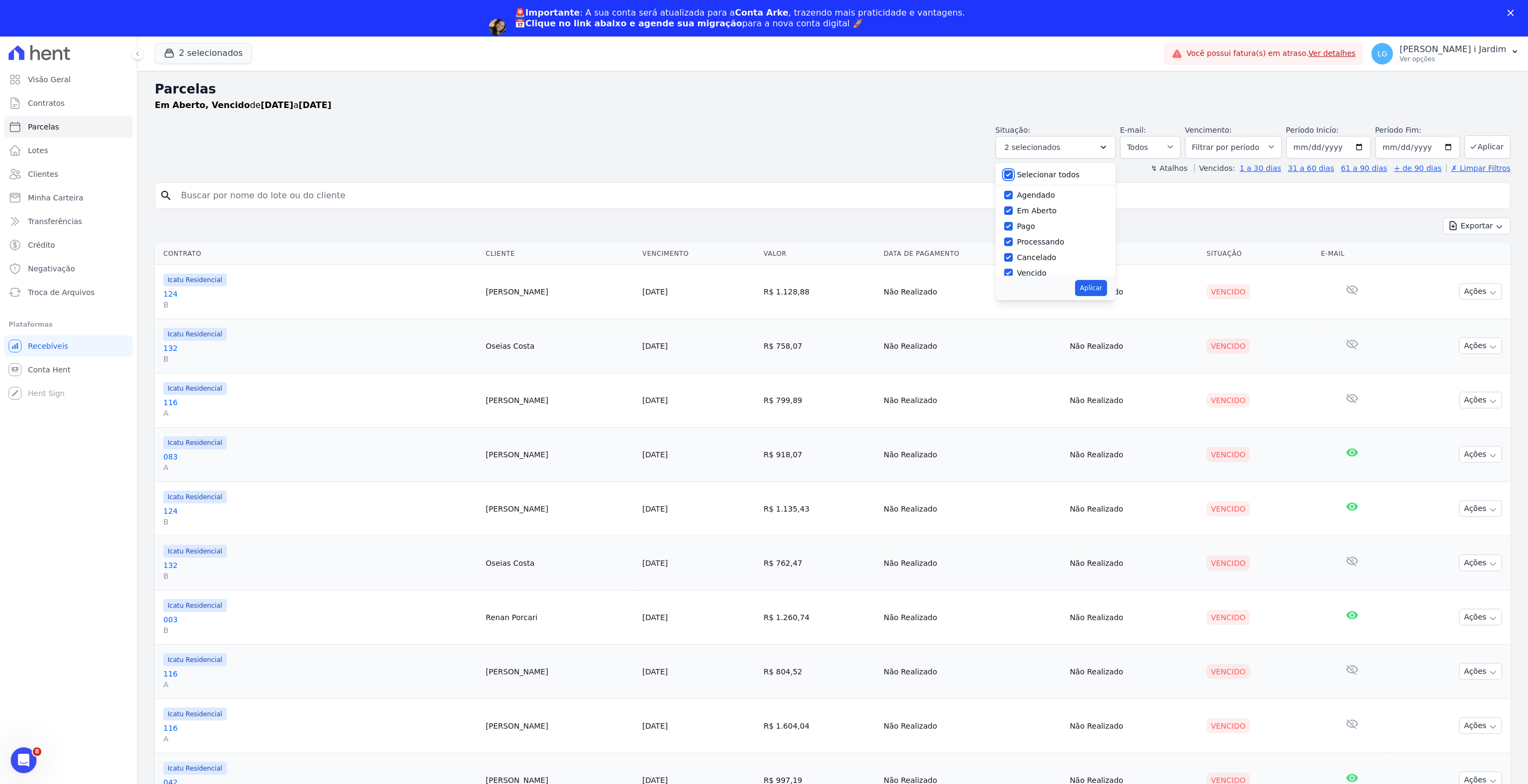
checkbox input "true"
click at [1103, 286] on button "Aplicar" at bounding box center [1090, 288] width 31 height 16
select select "scheduled"
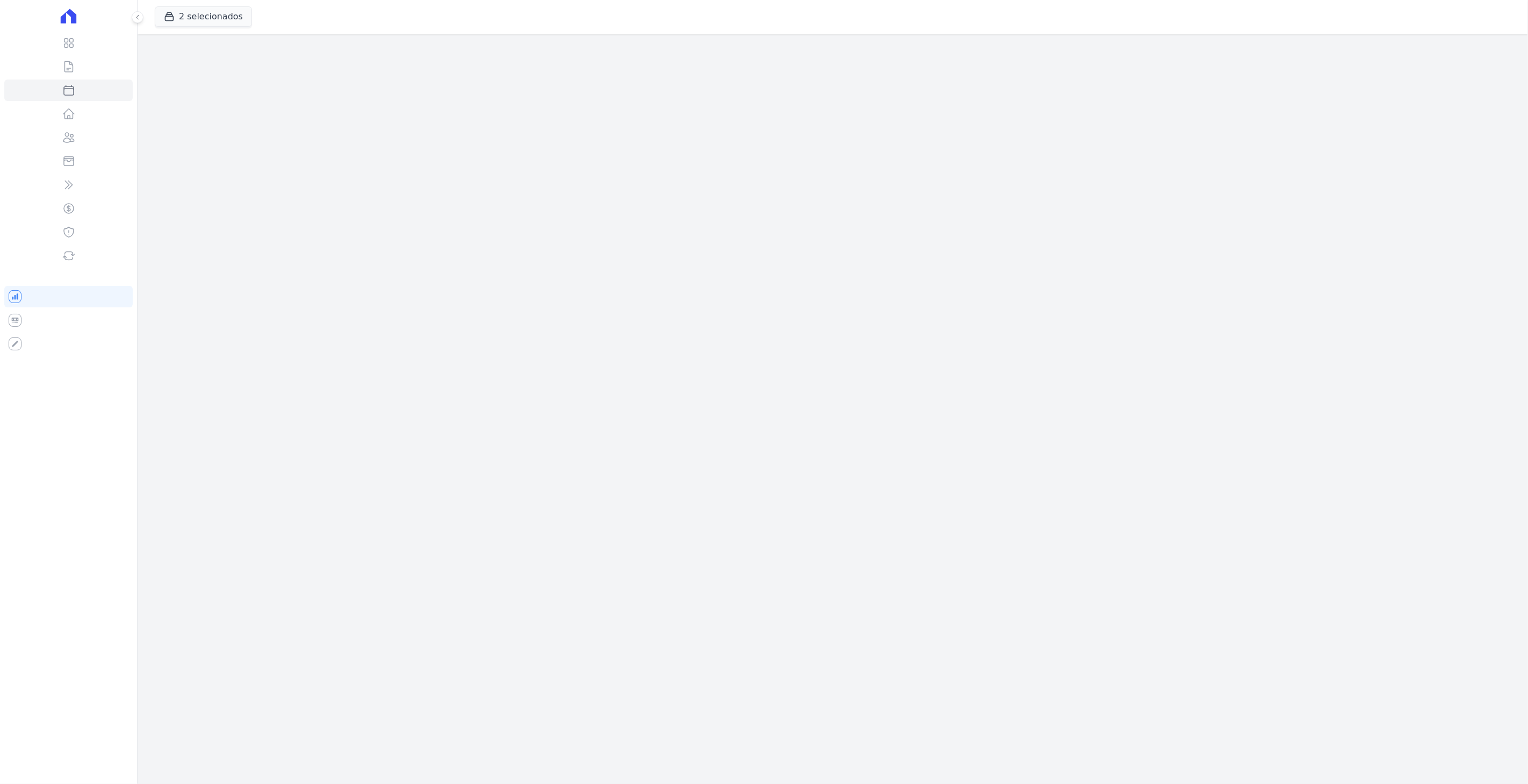
select select
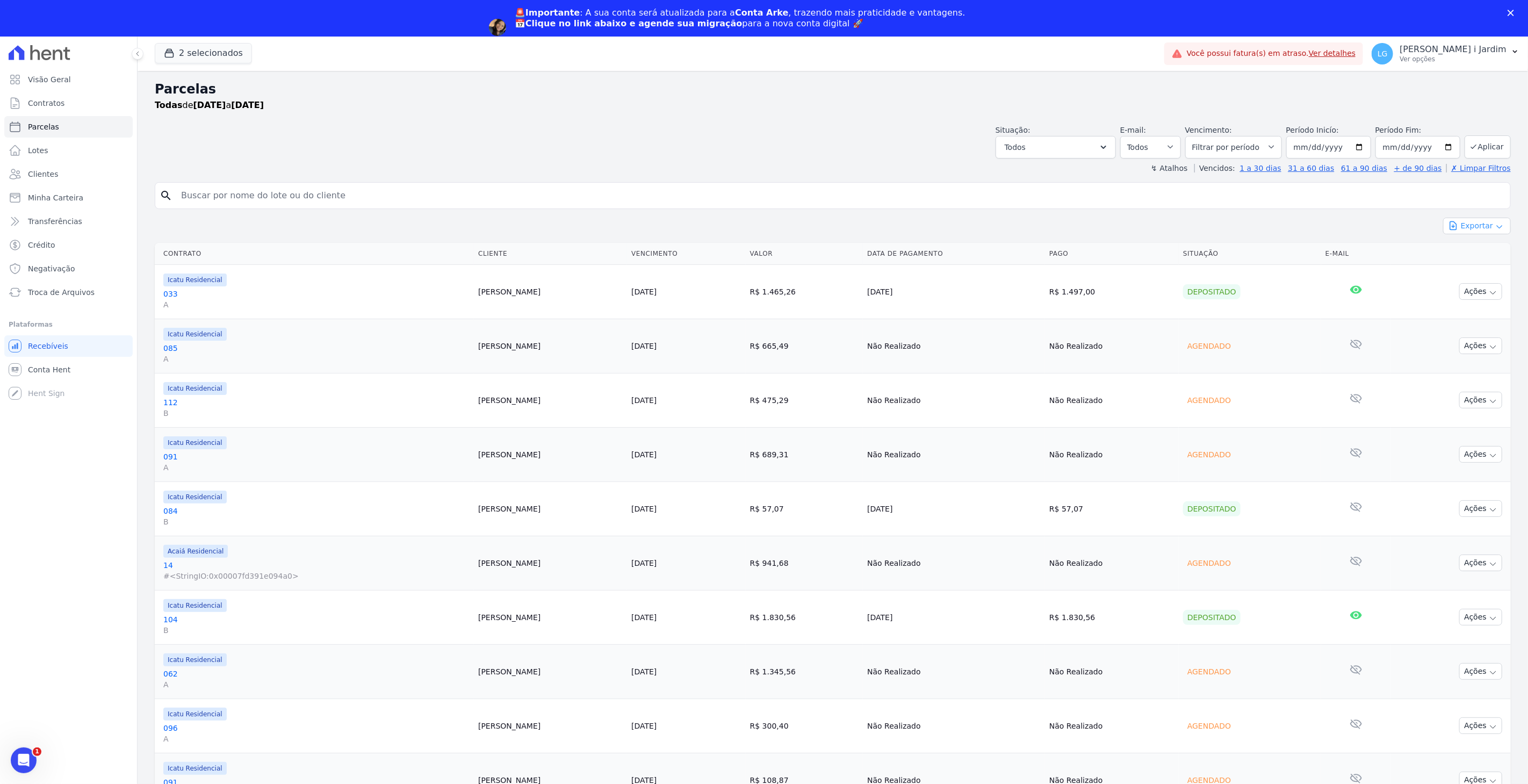
click at [1469, 227] on button "Exportar" at bounding box center [1477, 226] width 68 height 17
click at [1460, 272] on span "Exportar CSV" at bounding box center [1476, 270] width 57 height 11
